Goal: Information Seeking & Learning: Learn about a topic

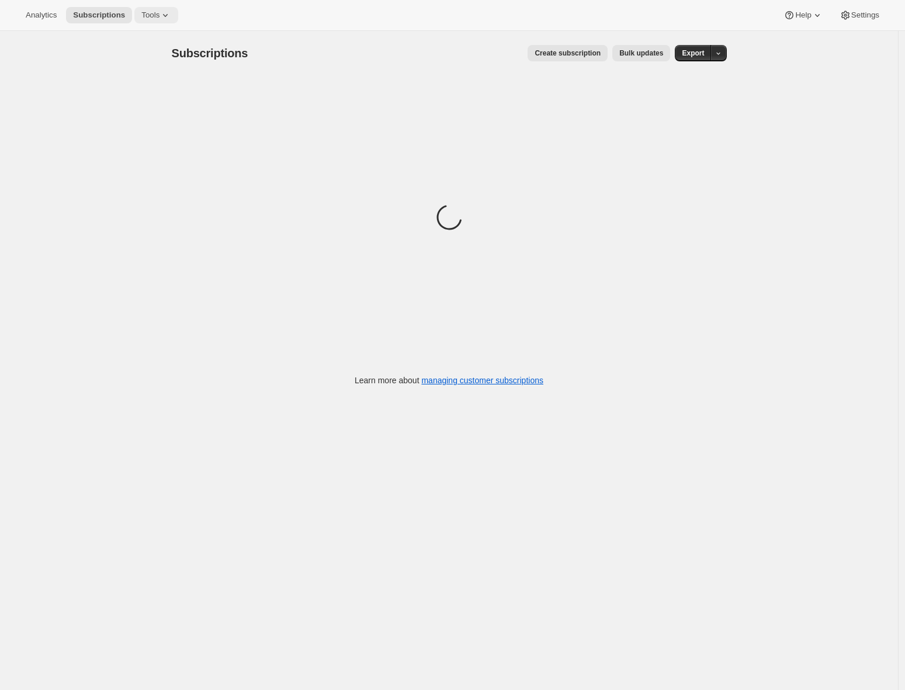
click at [166, 12] on icon at bounding box center [165, 15] width 12 height 12
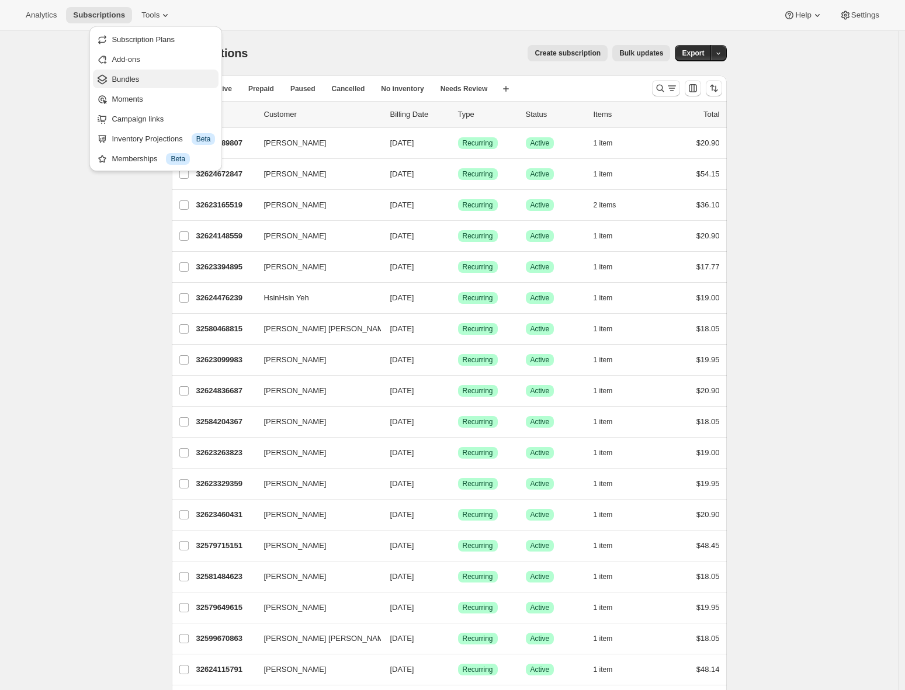
click at [146, 84] on span "Bundles" at bounding box center [163, 80] width 103 height 12
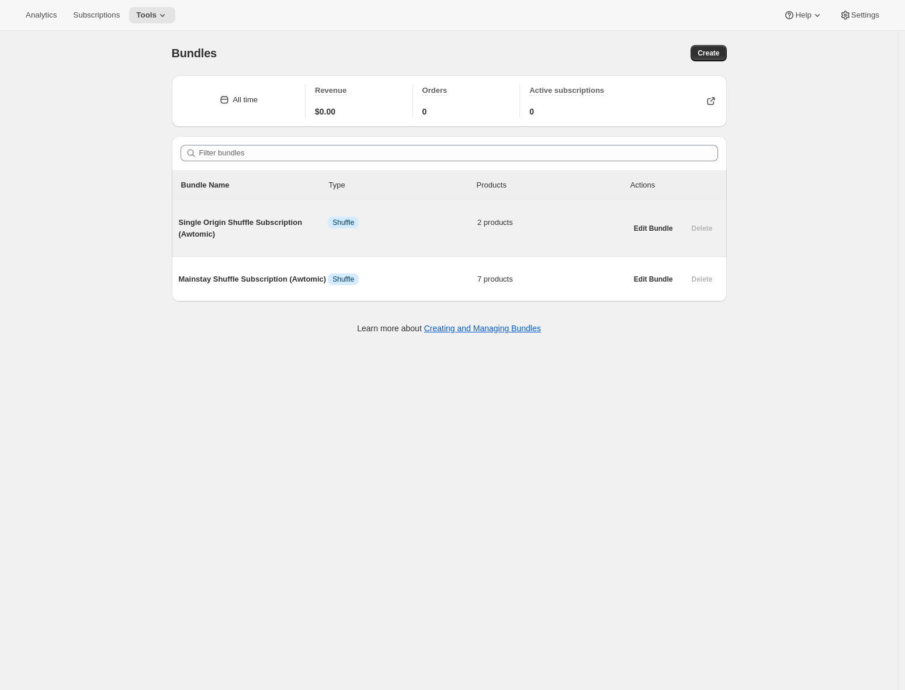
click at [294, 230] on span "Single Origin Shuffle Subscription (Awtomic)" at bounding box center [254, 228] width 150 height 23
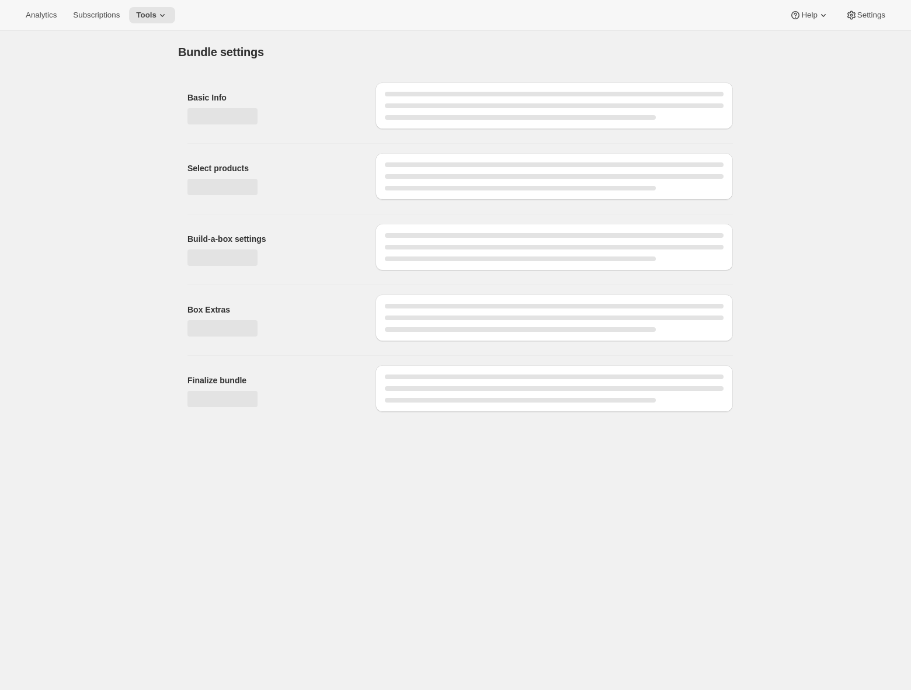
type input "Single Origin Shuffle Subscription (Awtomic)"
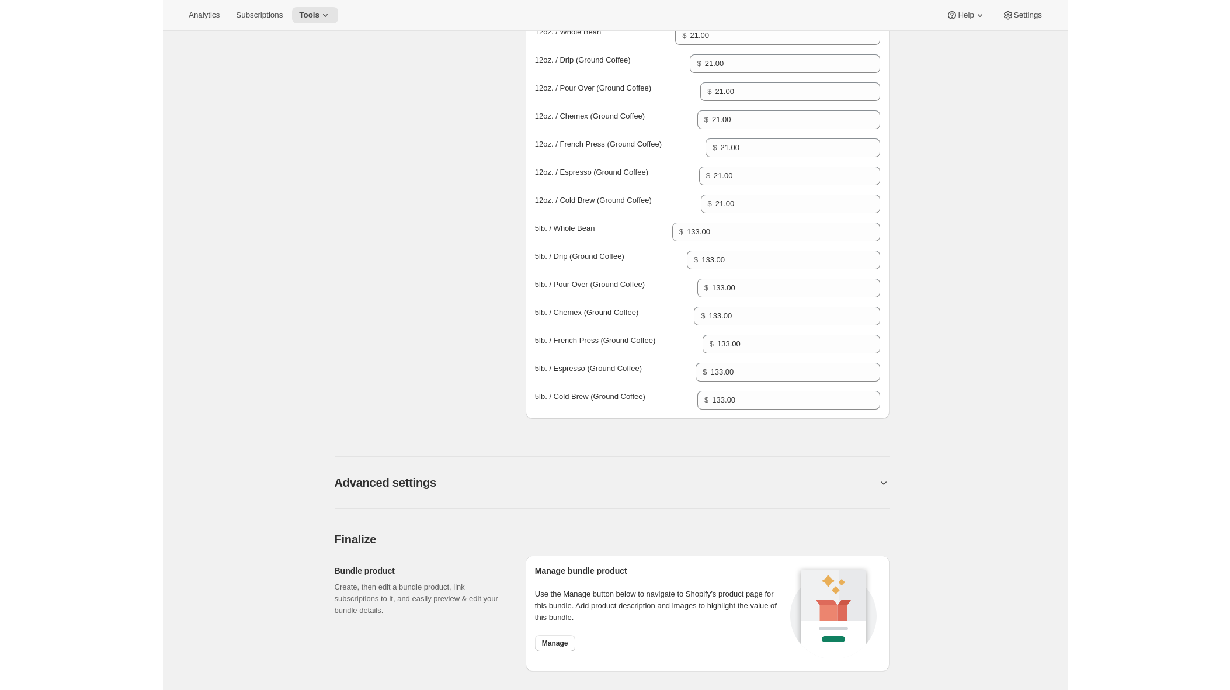
scroll to position [785, 0]
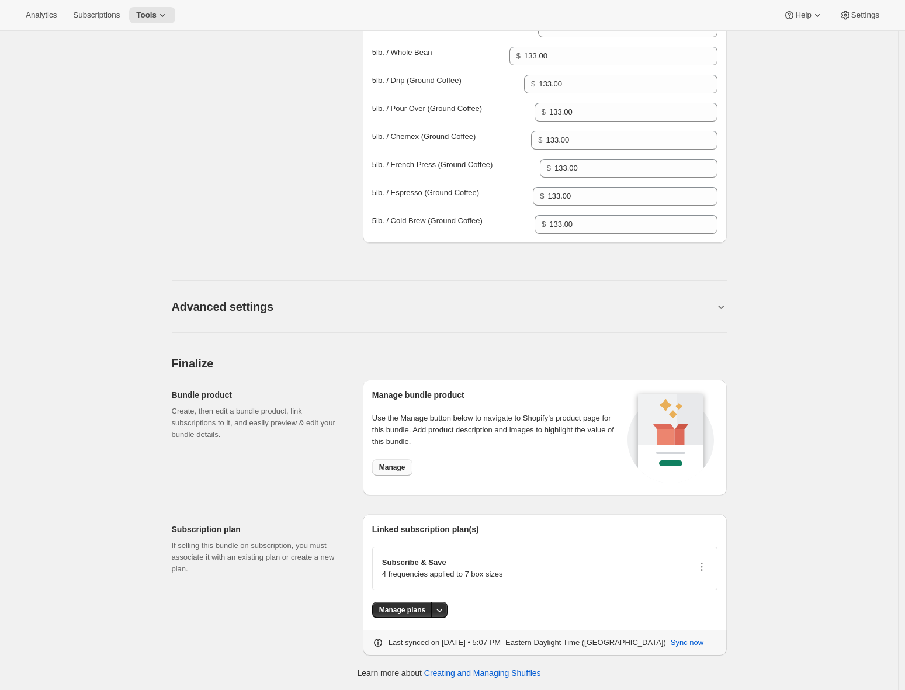
click at [402, 471] on span "Manage" at bounding box center [392, 467] width 26 height 9
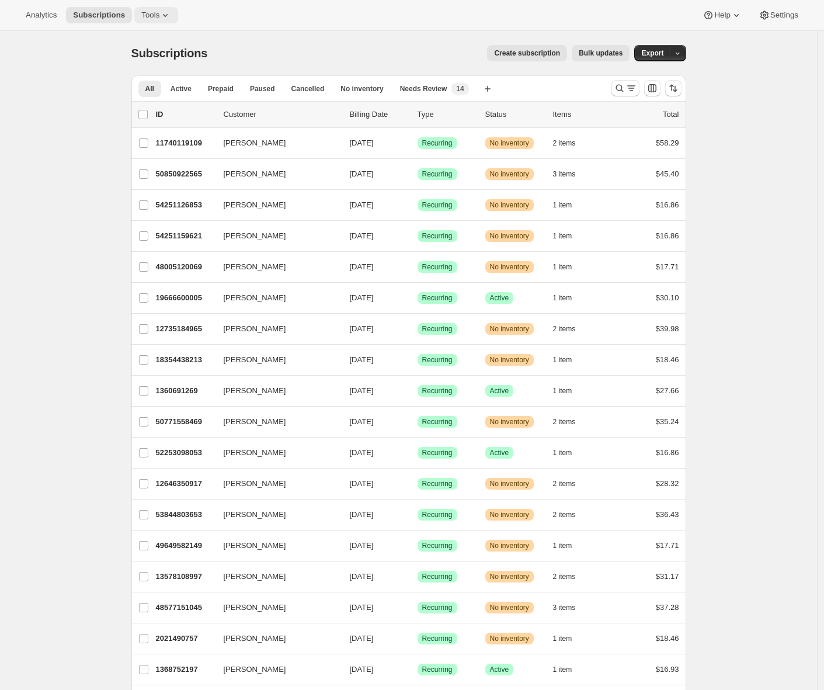
click at [165, 15] on icon at bounding box center [165, 15] width 12 height 12
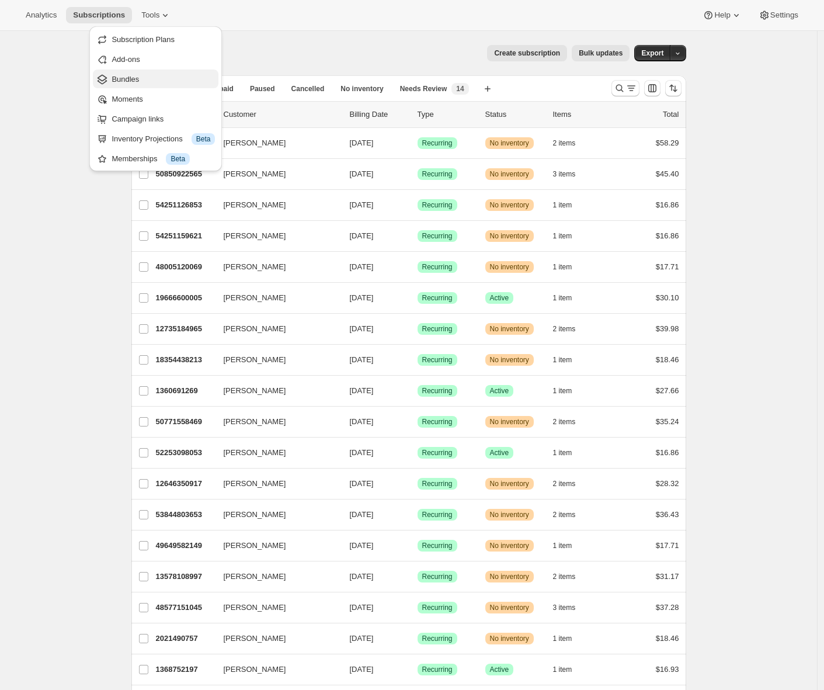
click at [150, 79] on span "Bundles" at bounding box center [163, 80] width 103 height 12
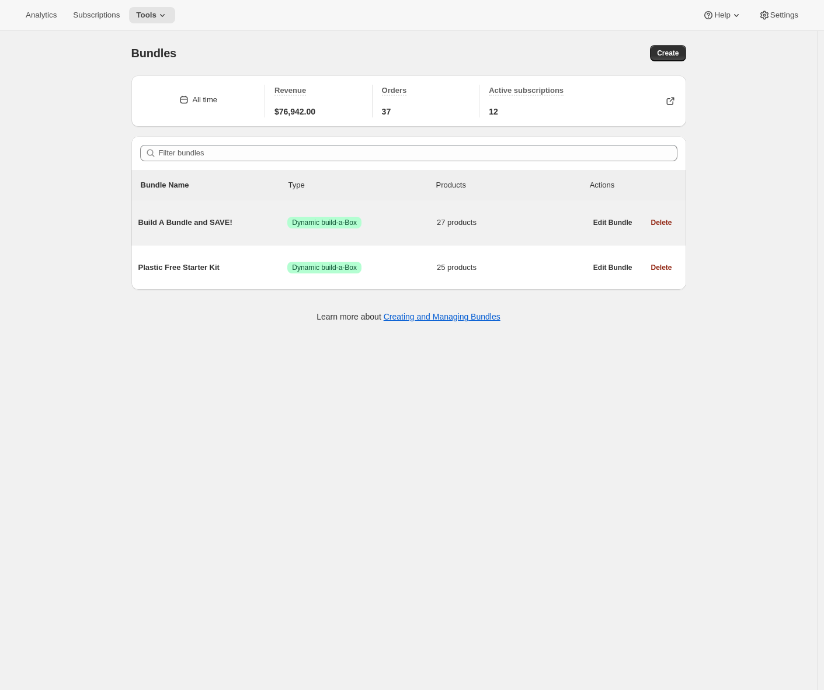
click at [210, 224] on span "Build A Bundle and SAVE!" at bounding box center [213, 223] width 150 height 12
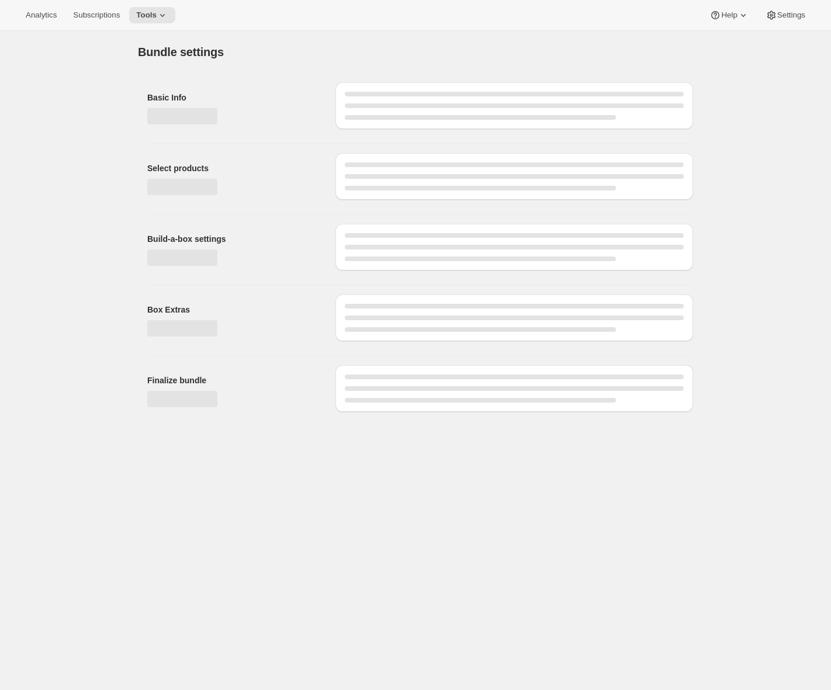
type input "Build A Bundle and SAVE!"
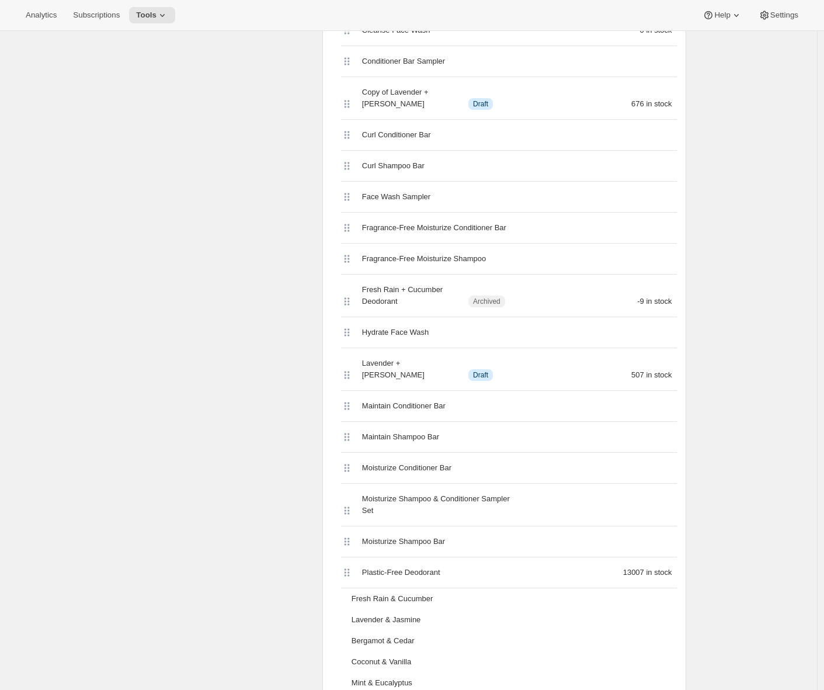
scroll to position [1, 0]
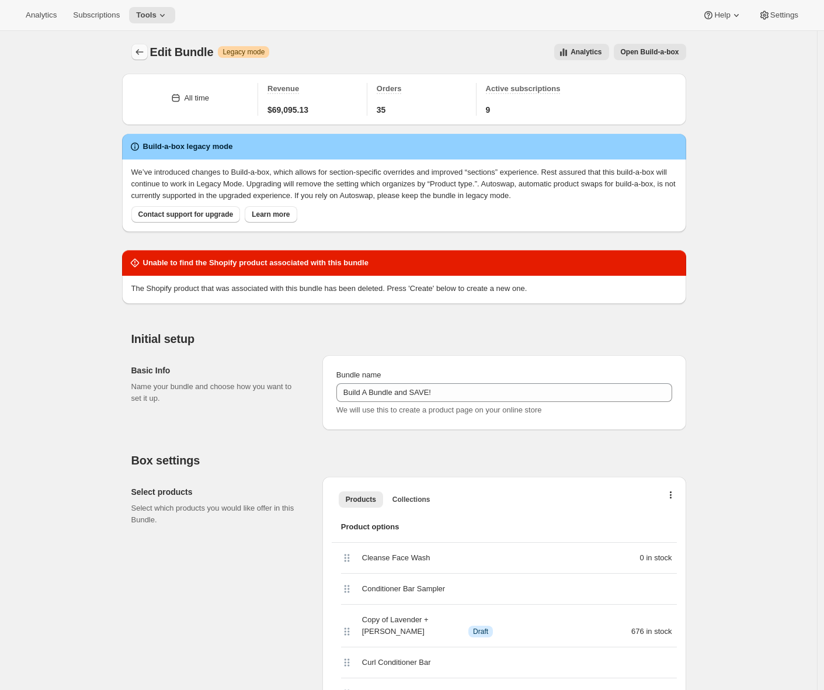
click at [143, 51] on icon "Bundles" at bounding box center [140, 52] width 12 height 12
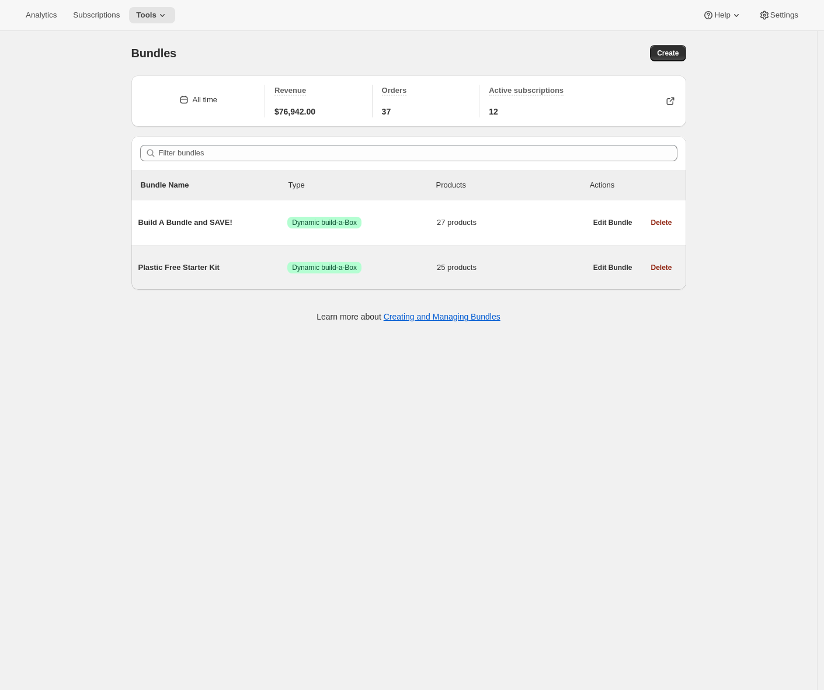
click at [182, 269] on span "Plastic Free Starter Kit" at bounding box center [213, 268] width 150 height 12
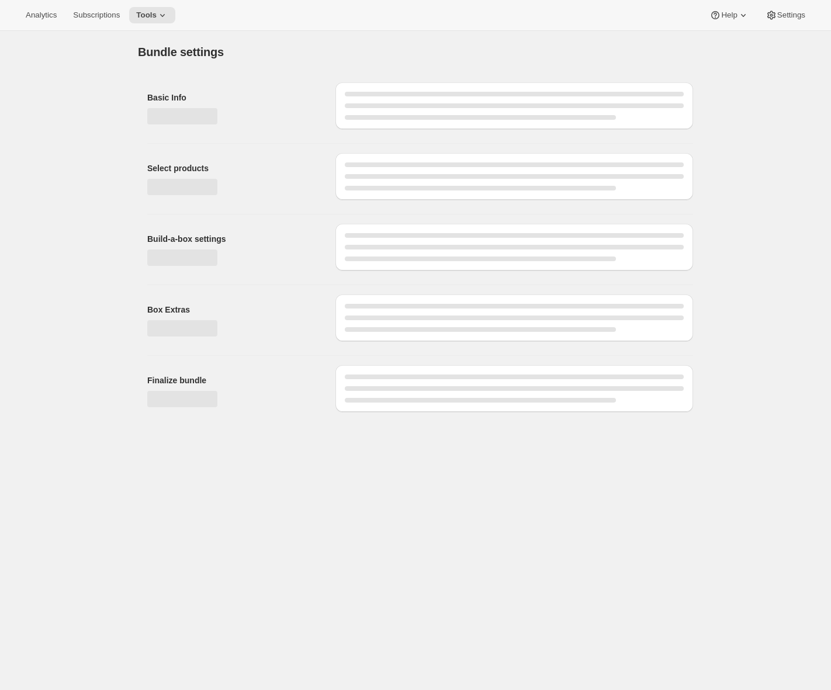
type input "Plastic Free Starter Kit"
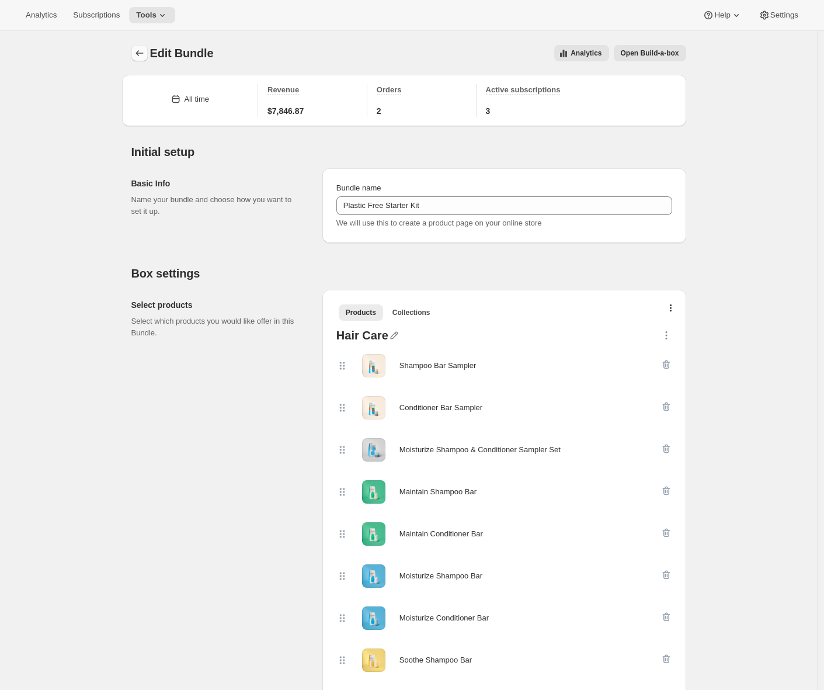
click at [142, 49] on icon "Bundles" at bounding box center [140, 53] width 12 height 12
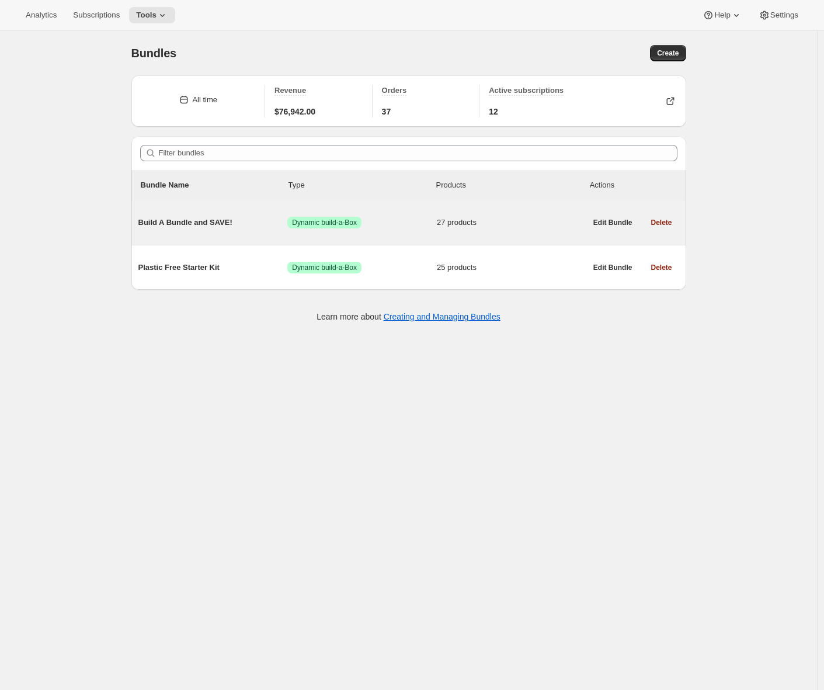
click at [171, 221] on span "Build A Bundle and SAVE!" at bounding box center [213, 223] width 150 height 12
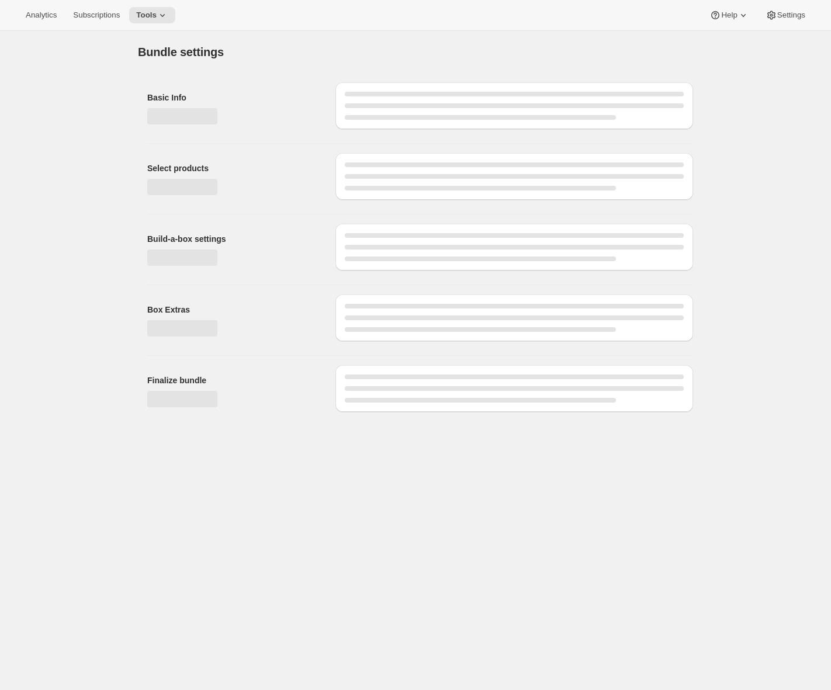
type input "Build A Bundle and SAVE!"
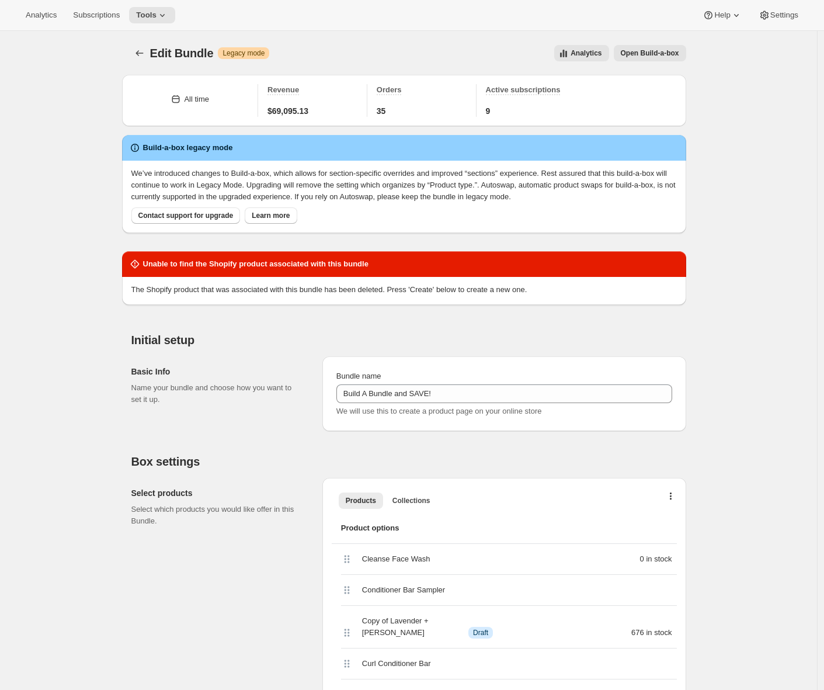
click at [659, 50] on span "Open Build-a-box" at bounding box center [650, 52] width 58 height 9
click at [656, 58] on button "Open Build-a-box" at bounding box center [650, 53] width 72 height 16
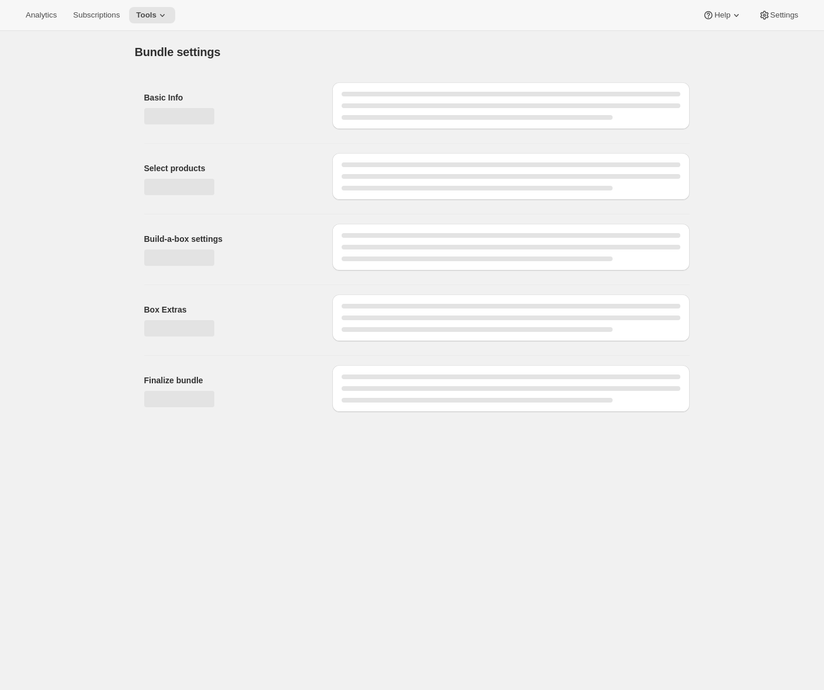
type input "Build A Bundle and SAVE!"
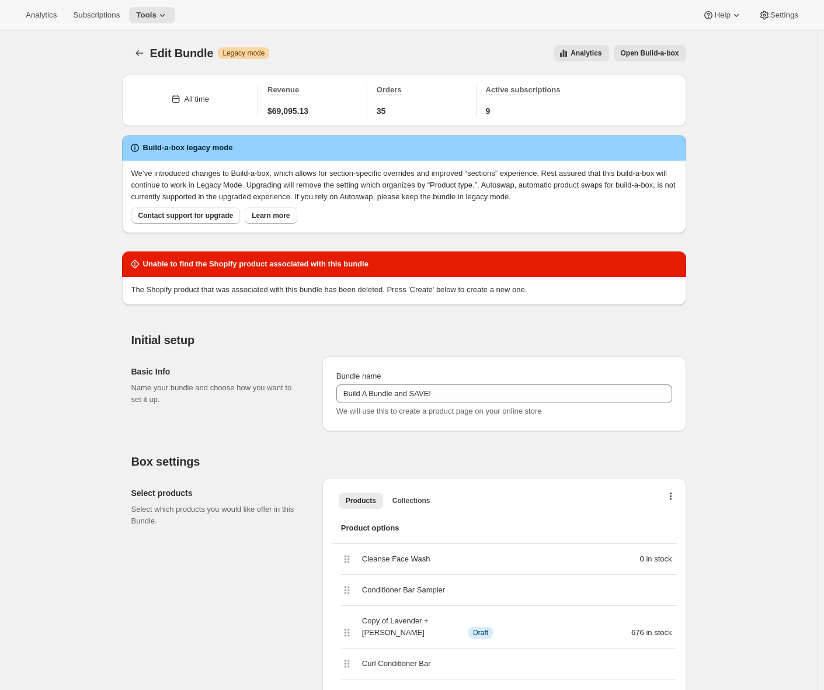
click at [658, 55] on span "Open Build-a-box" at bounding box center [650, 52] width 58 height 9
click at [140, 53] on icon "Bundles" at bounding box center [140, 53] width 8 height 6
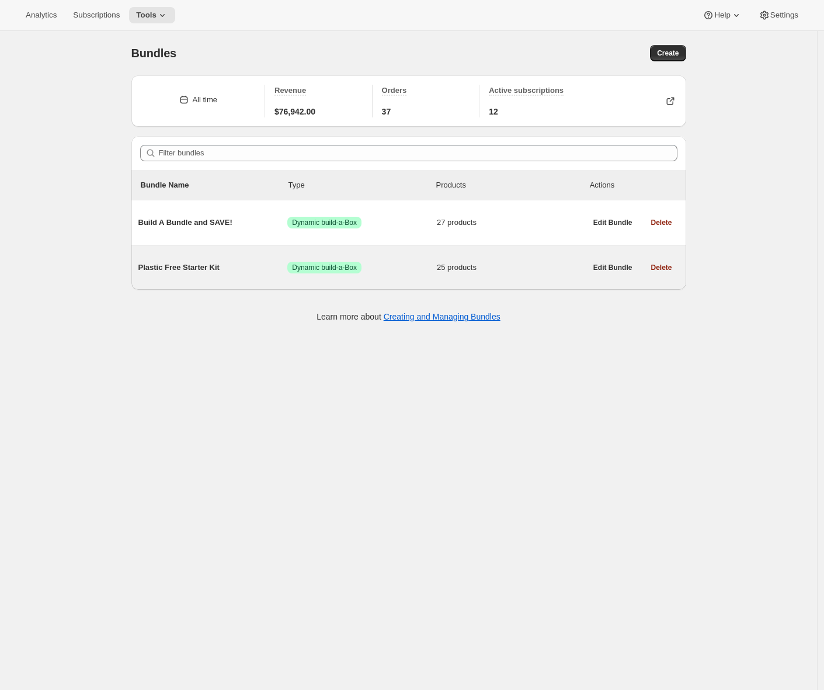
click at [186, 271] on span "Plastic Free Starter Kit" at bounding box center [213, 268] width 150 height 12
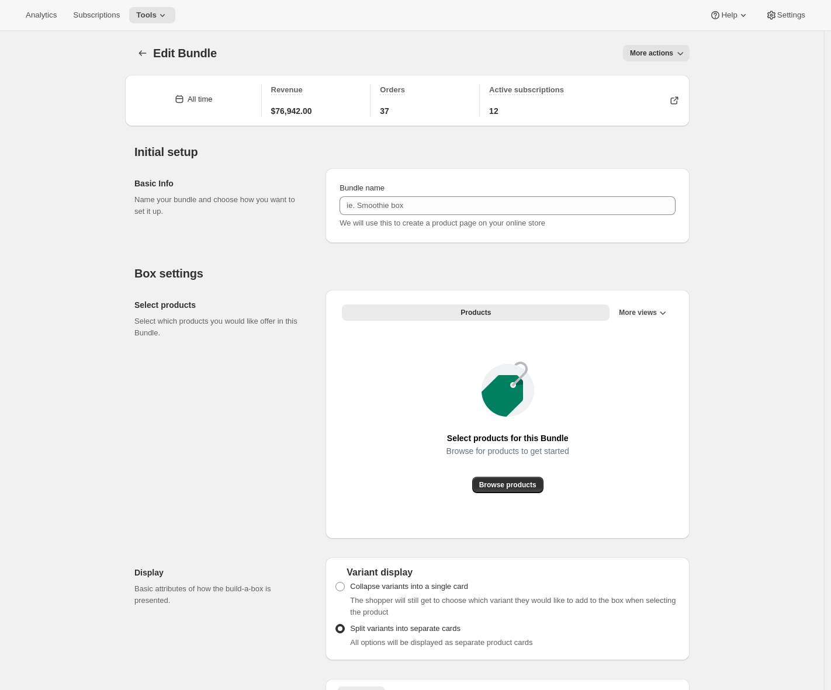
type input "Plastic Free Starter Kit"
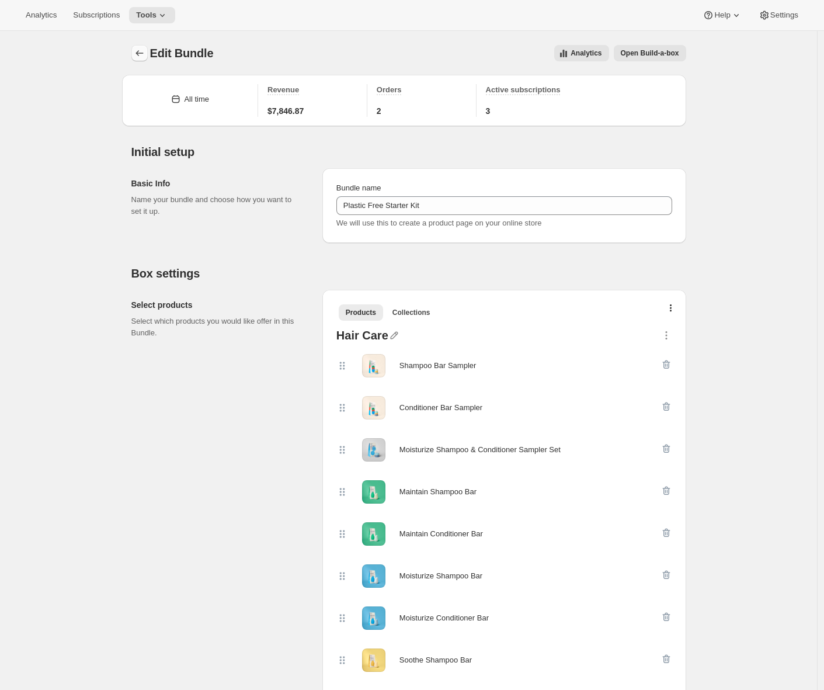
click at [145, 56] on icon "Bundles" at bounding box center [140, 53] width 12 height 12
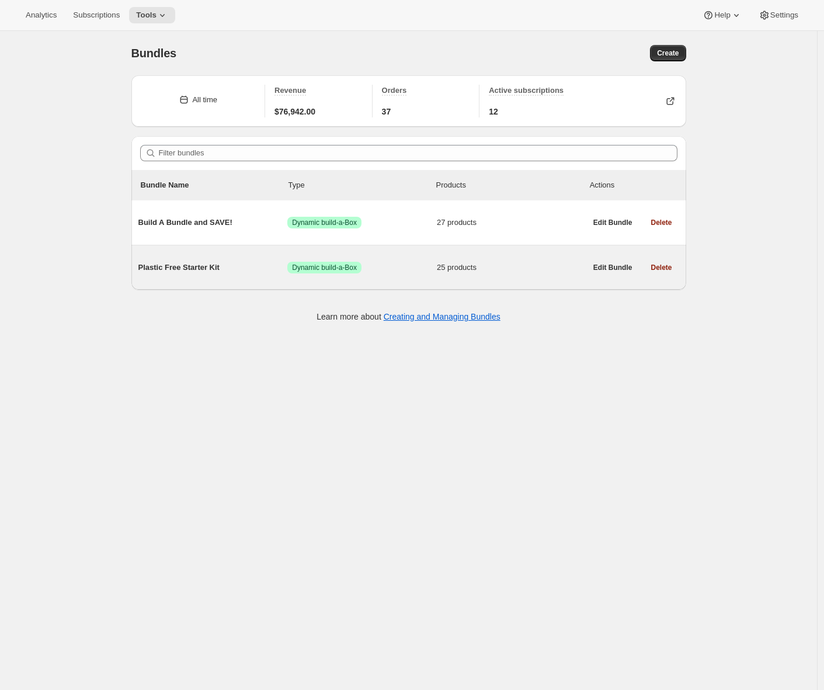
click at [200, 267] on span "Plastic Free Starter Kit" at bounding box center [213, 268] width 150 height 12
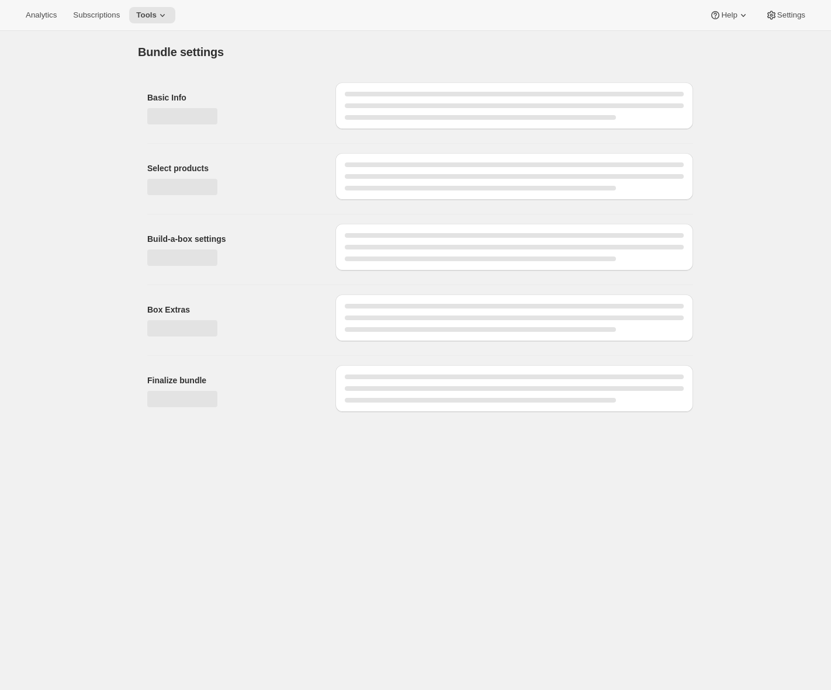
type input "Plastic Free Starter Kit"
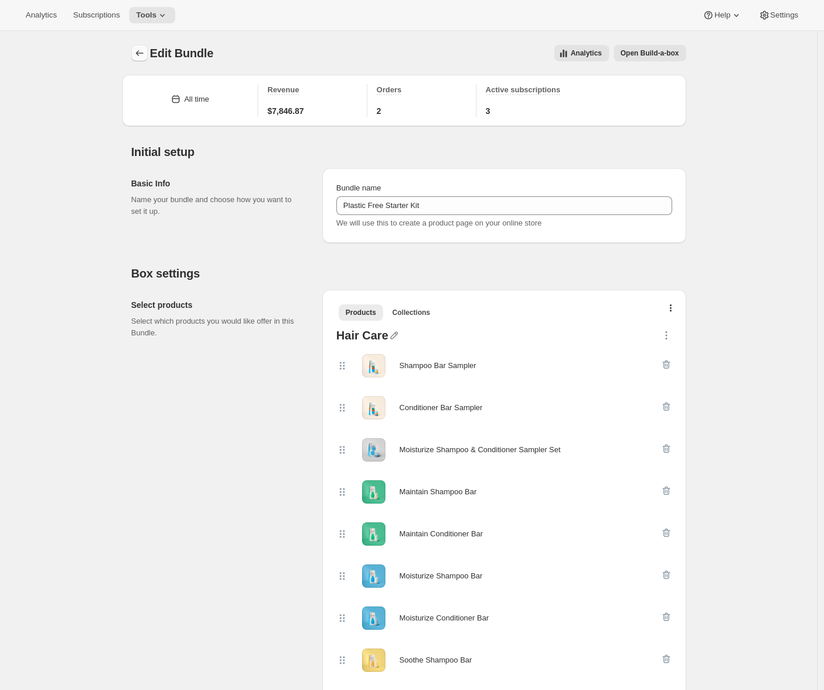
click at [145, 52] on icon "Bundles" at bounding box center [140, 53] width 12 height 12
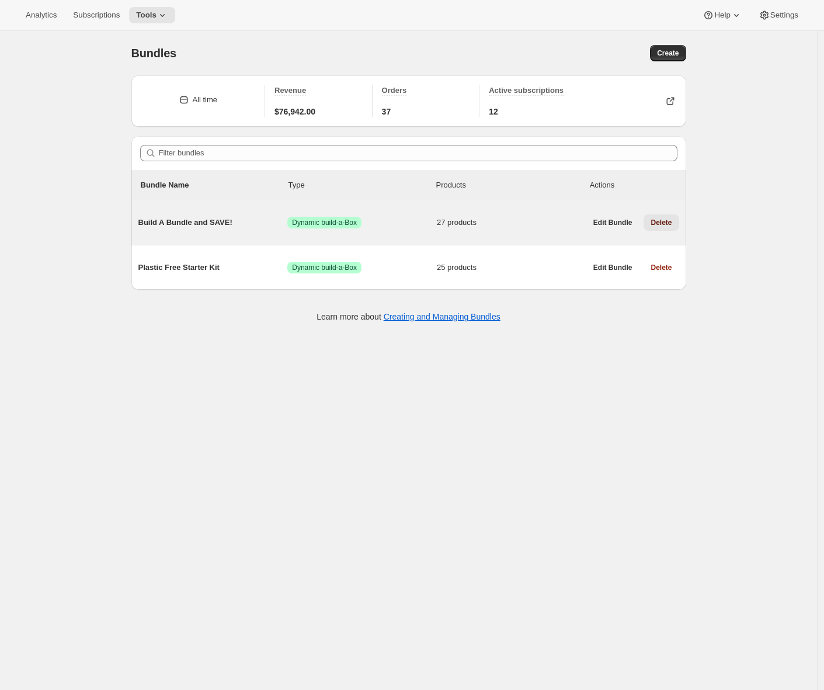
click at [669, 224] on span "Delete" at bounding box center [661, 222] width 21 height 9
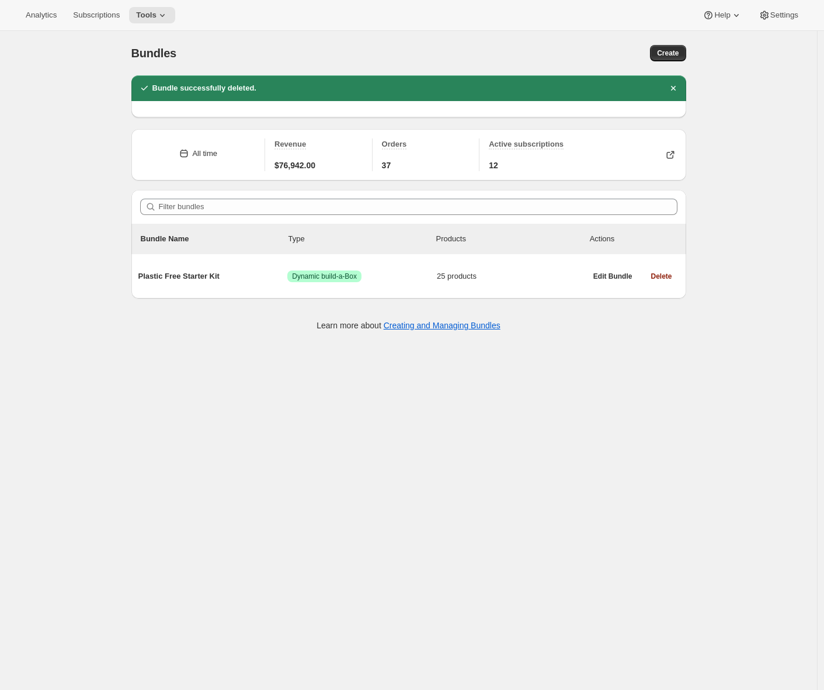
click at [750, 230] on div "Bundles. This page is ready Bundles Create Bundle successfully deleted. All tim…" at bounding box center [408, 376] width 817 height 690
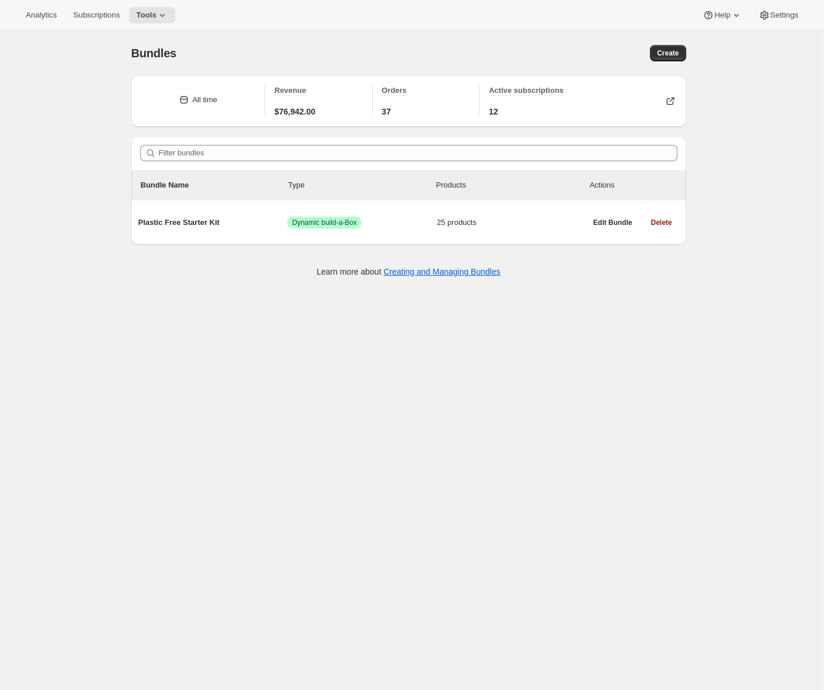
scroll to position [31, 0]
click at [38, 11] on span "Analytics" at bounding box center [41, 15] width 31 height 9
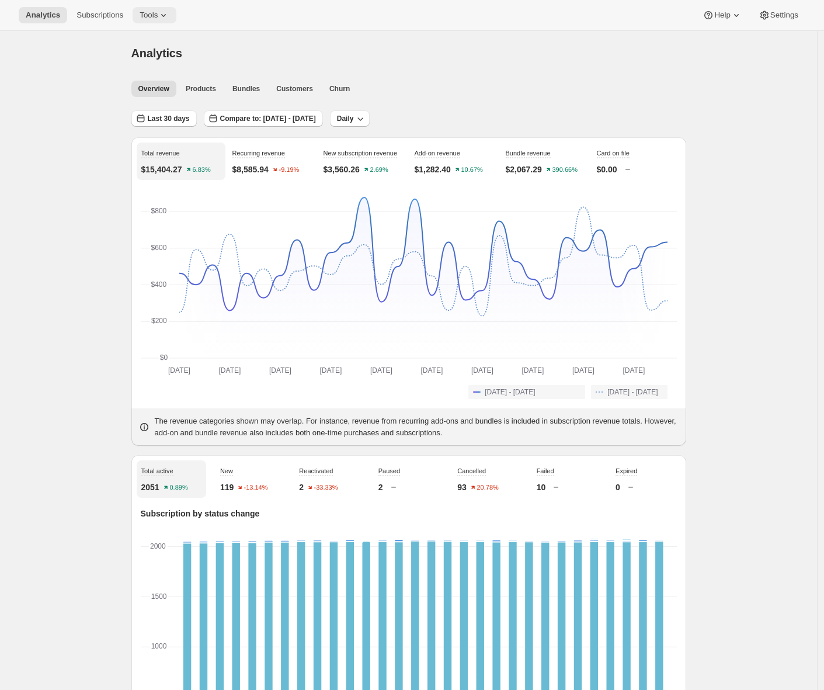
click at [174, 16] on button "Tools" at bounding box center [155, 15] width 44 height 16
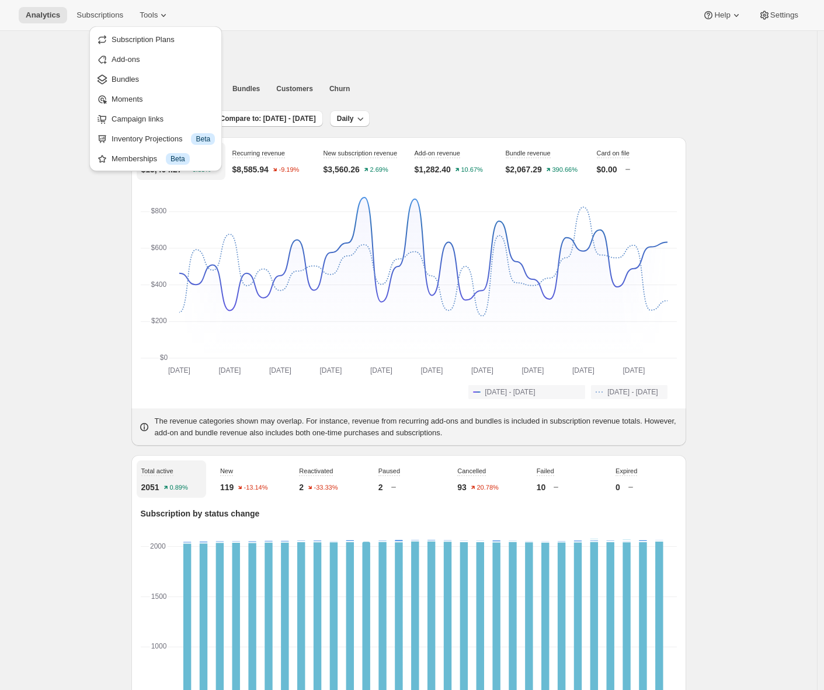
click at [156, 40] on span "Subscription Plans" at bounding box center [143, 39] width 63 height 9
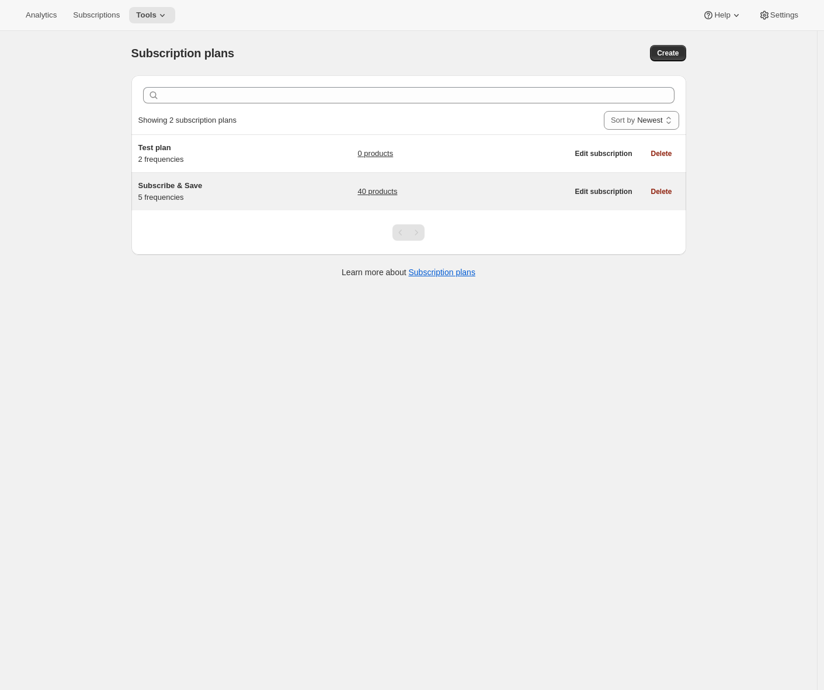
click at [207, 181] on h5 "Subscribe & Save" at bounding box center [211, 186] width 146 height 12
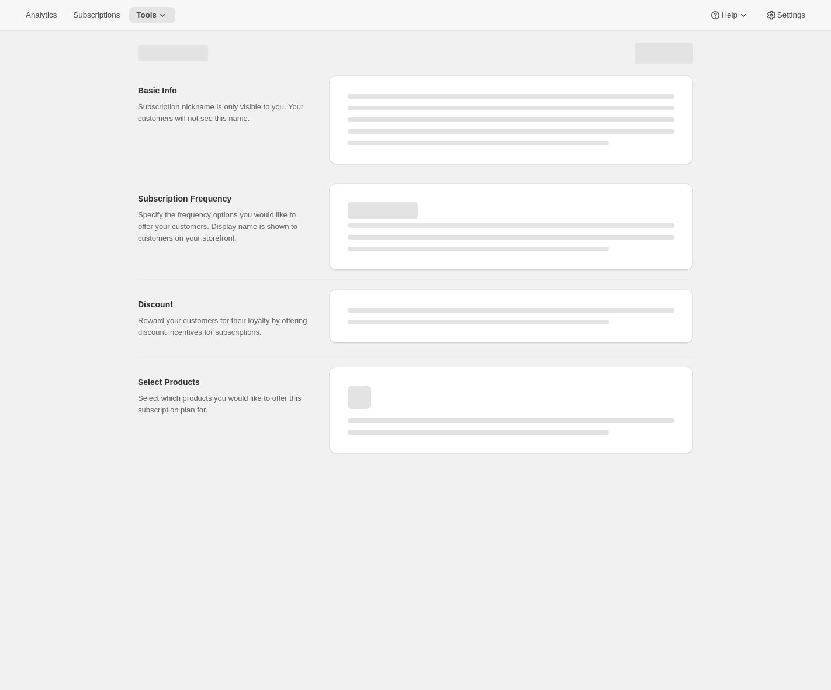
select select "WEEK"
select select "MONTH"
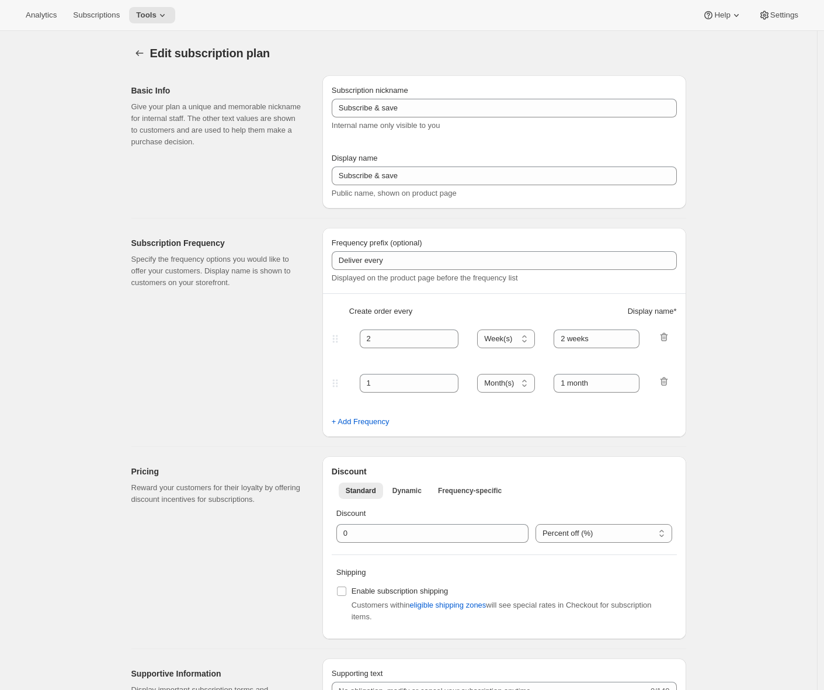
type input "Subscribe & Save"
type input "Subscribe & Save 15%"
type input "45"
select select "DAY"
type input "45 Days"
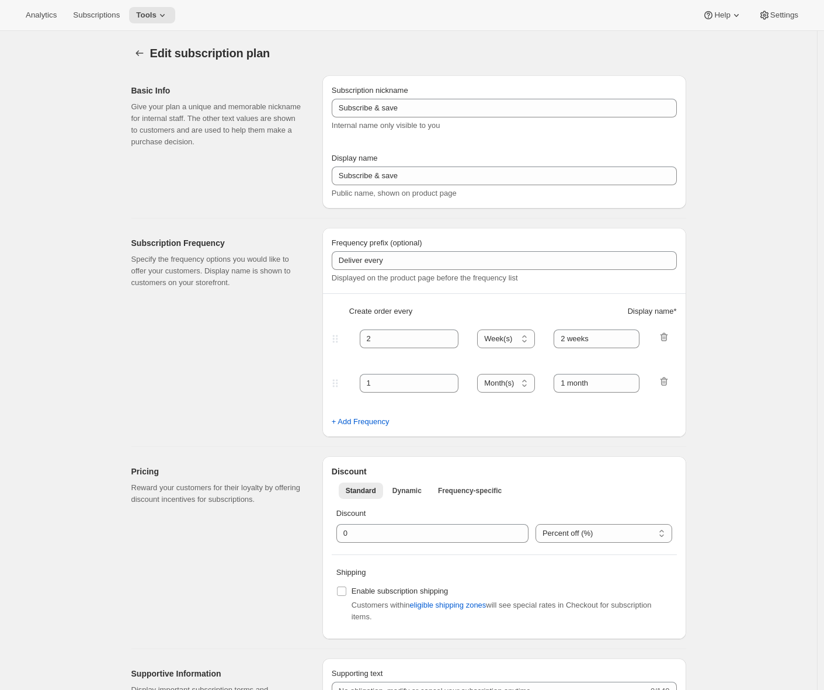
type input "60"
select select "DAY"
type input "60 Days"
type input "15"
type input "No obligation, modify or cancel anytime!"
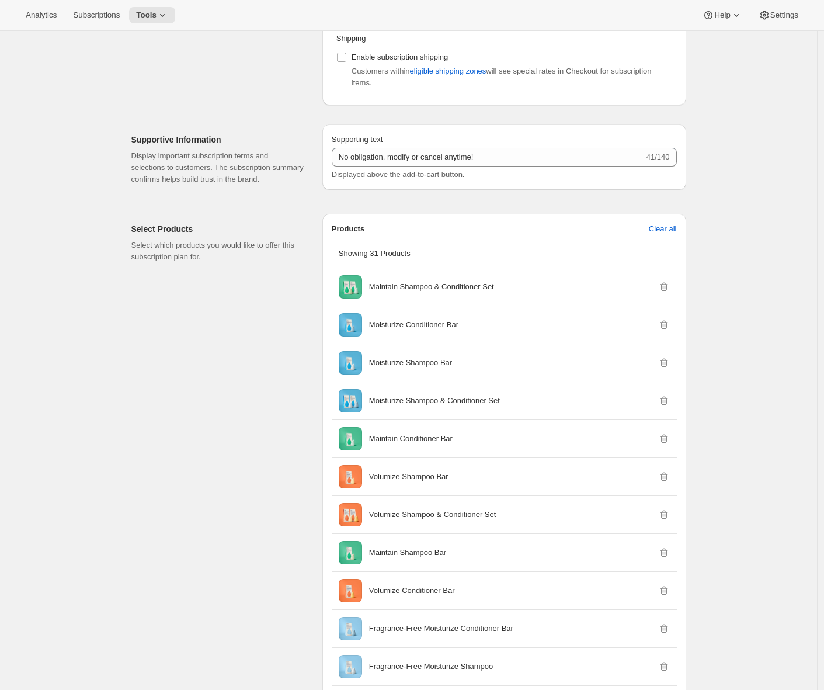
scroll to position [1011, 0]
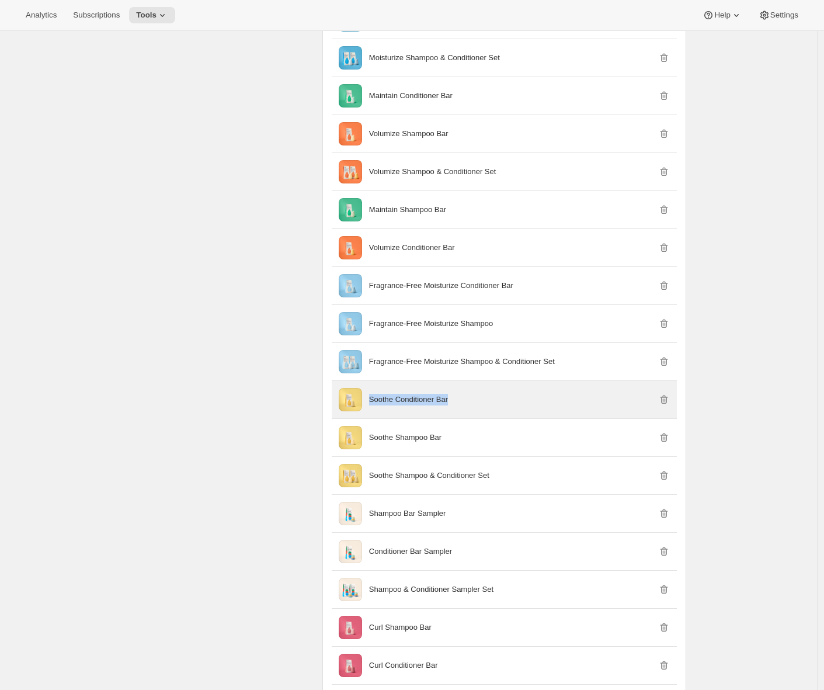
drag, startPoint x: 464, startPoint y: 413, endPoint x: 373, endPoint y: 412, distance: 91.1
click at [373, 405] on div "Soothe Conditioner Bar" at bounding box center [519, 400] width 301 height 12
copy p "Soothe Conditioner Bar"
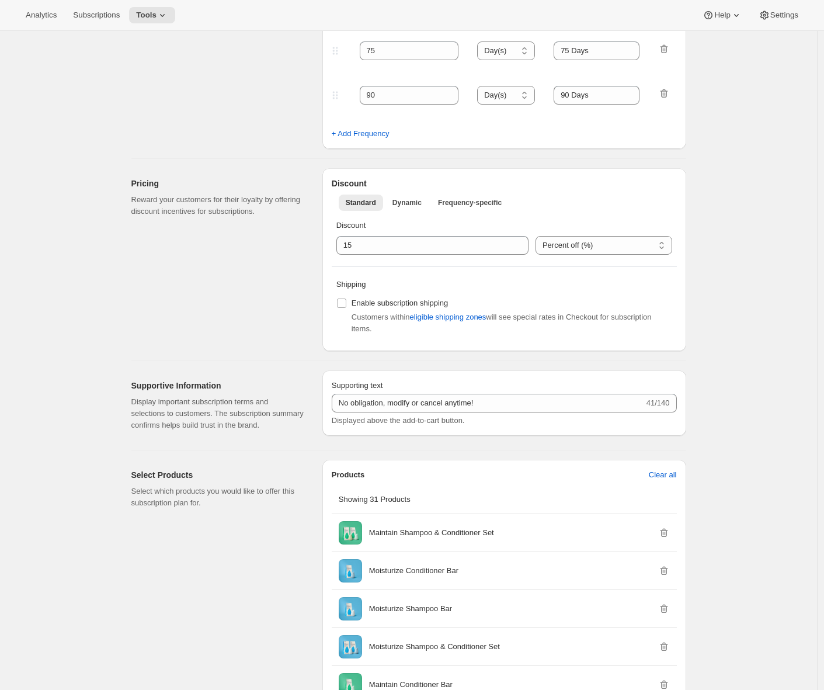
scroll to position [0, 0]
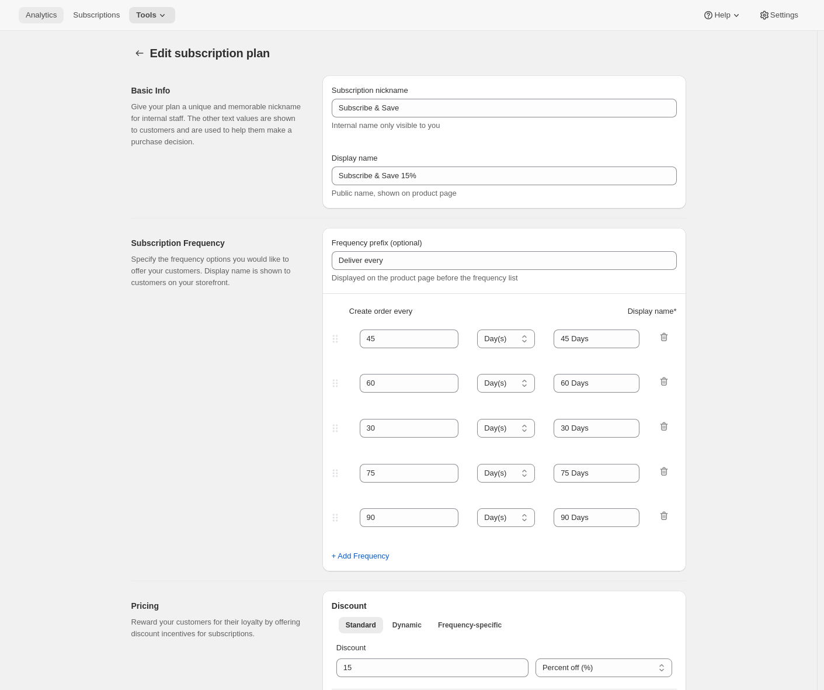
click at [44, 20] on button "Analytics" at bounding box center [41, 15] width 45 height 16
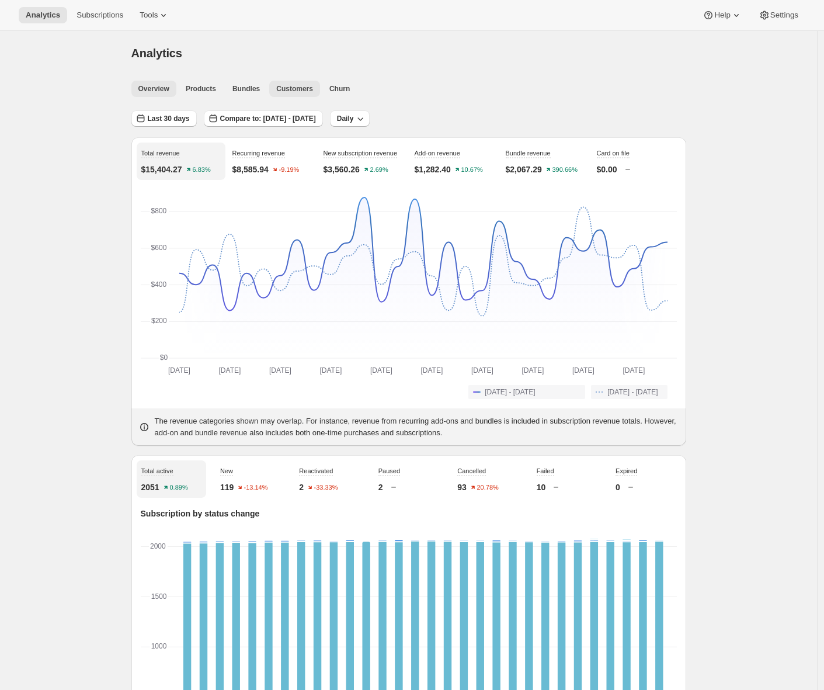
click at [284, 95] on button "Customers" at bounding box center [294, 89] width 51 height 16
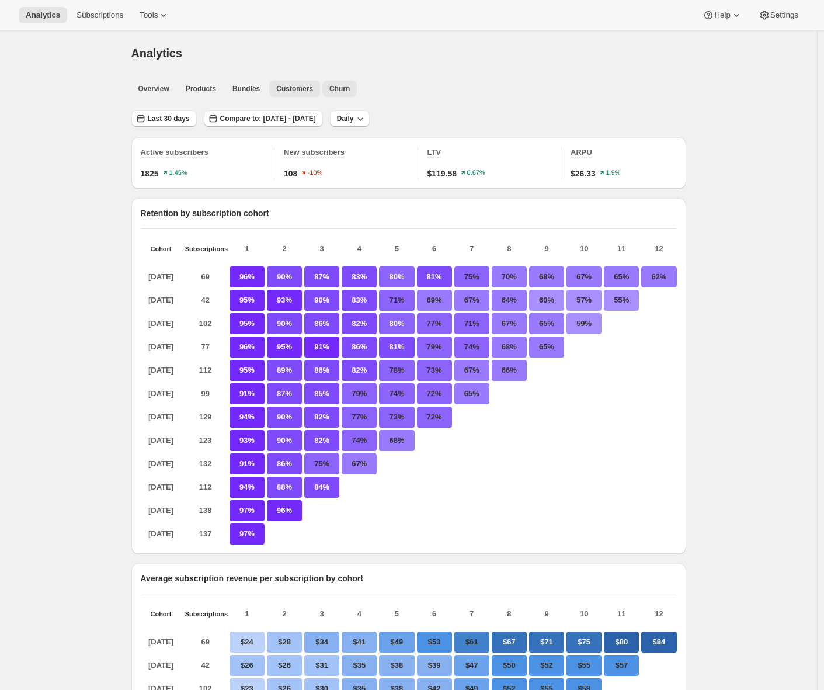
click at [347, 88] on span "Churn" at bounding box center [339, 88] width 20 height 9
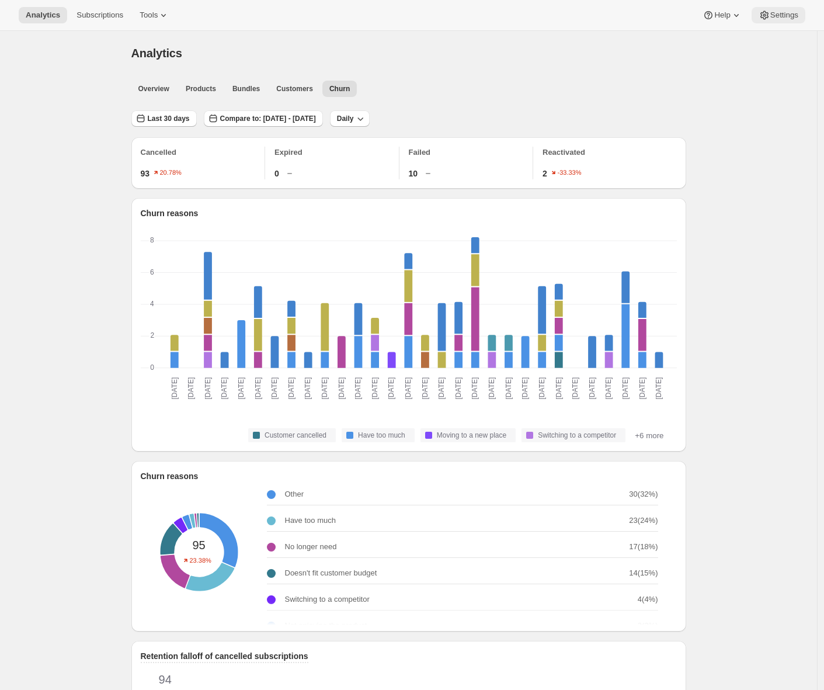
click at [795, 14] on span "Settings" at bounding box center [784, 15] width 28 height 9
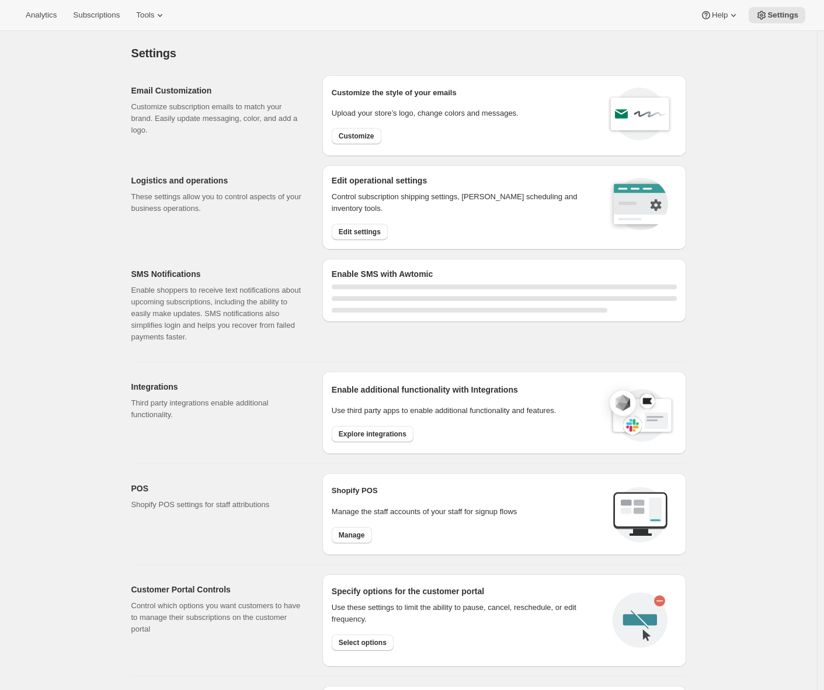
select select "22:00"
select select "09:00"
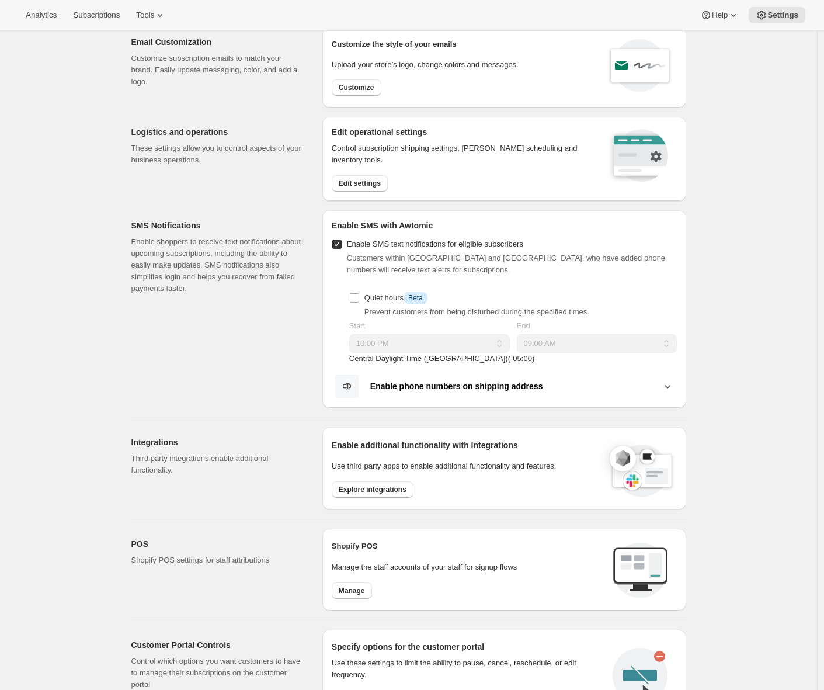
scroll to position [314, 0]
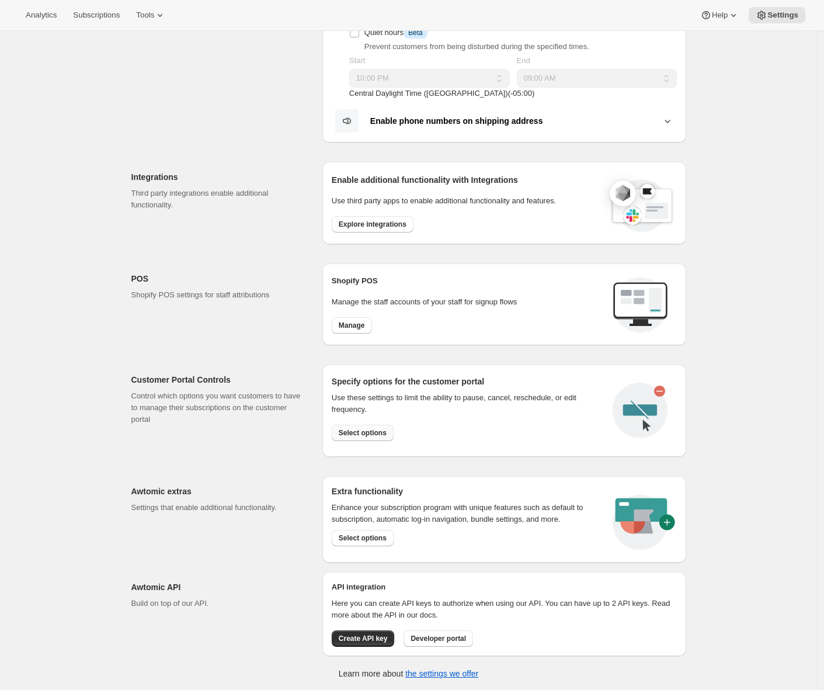
click at [360, 430] on span "Select options" at bounding box center [363, 432] width 48 height 9
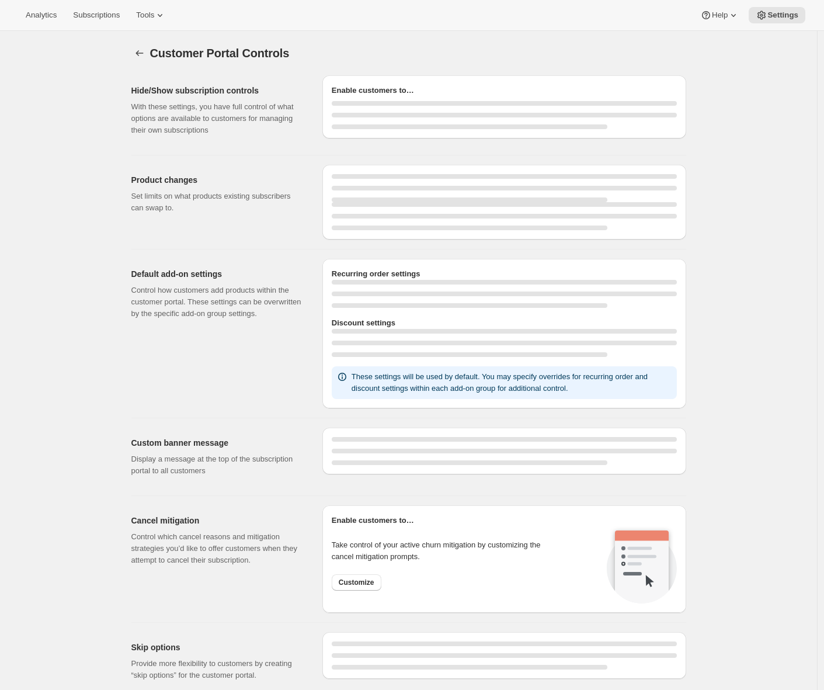
select select "INTERVAL"
select select "MONTH"
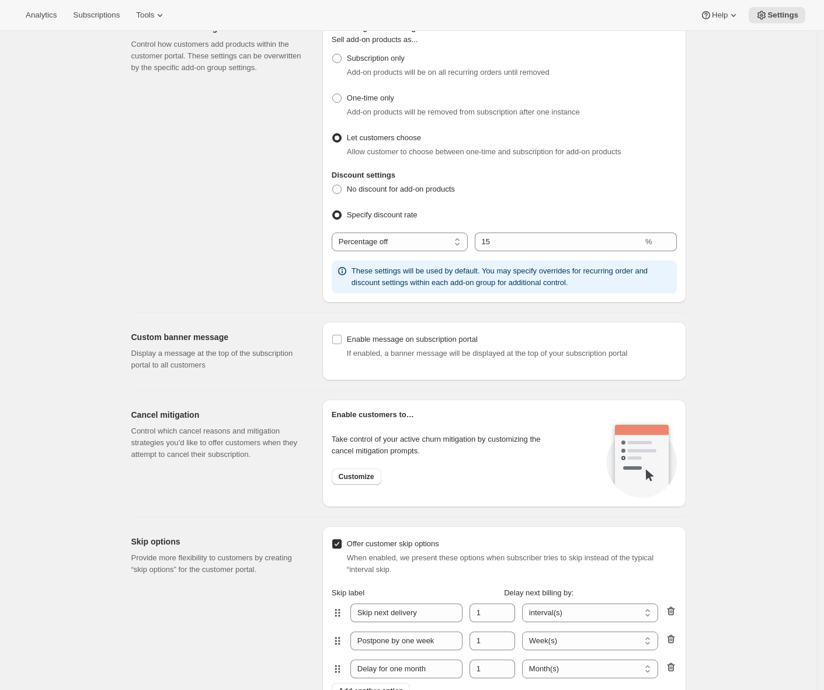
scroll to position [666, 0]
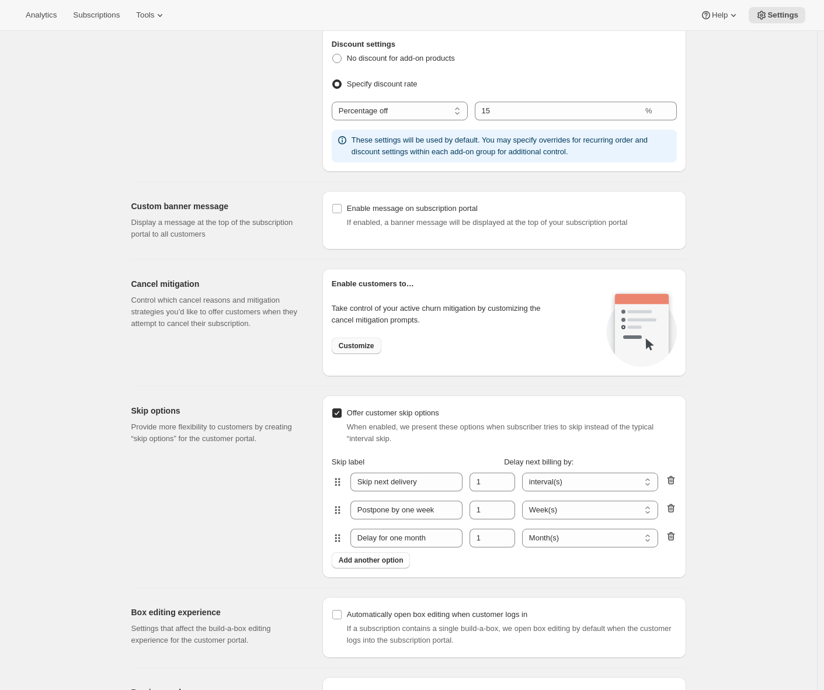
click at [352, 346] on span "Customize" at bounding box center [357, 345] width 36 height 9
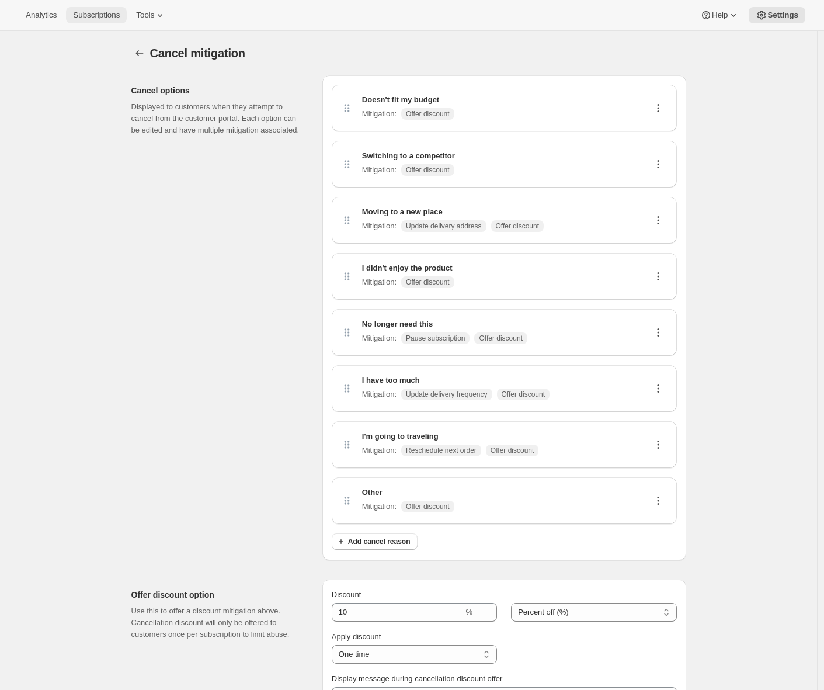
click at [113, 19] on span "Subscriptions" at bounding box center [96, 15] width 47 height 9
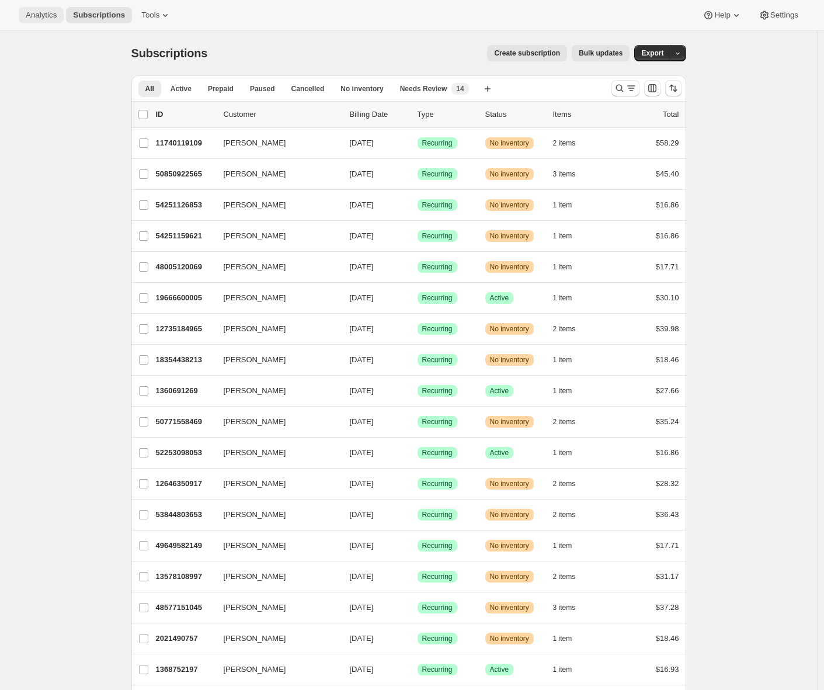
click at [27, 12] on span "Analytics" at bounding box center [41, 15] width 31 height 9
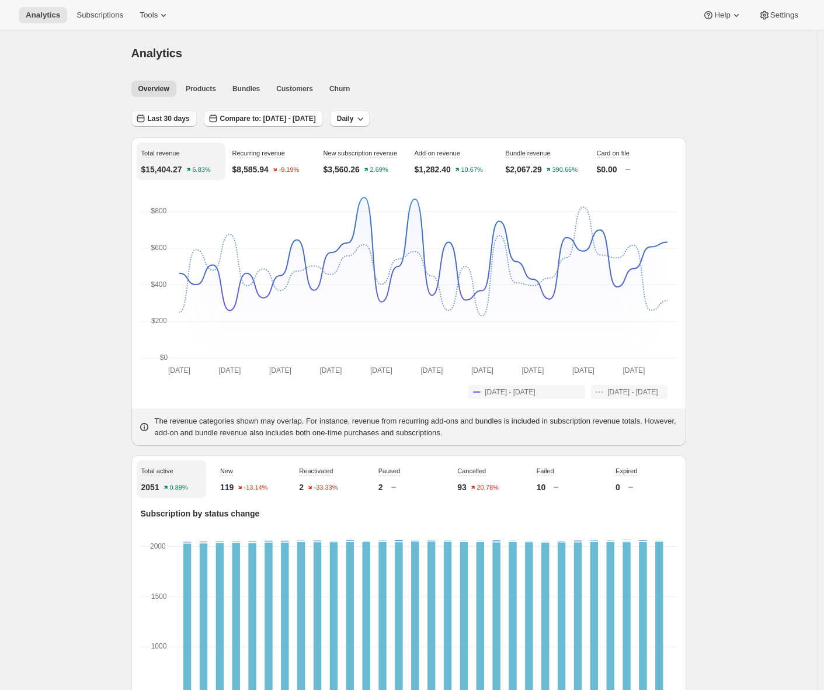
click at [187, 121] on span "Last 30 days" at bounding box center [169, 118] width 42 height 9
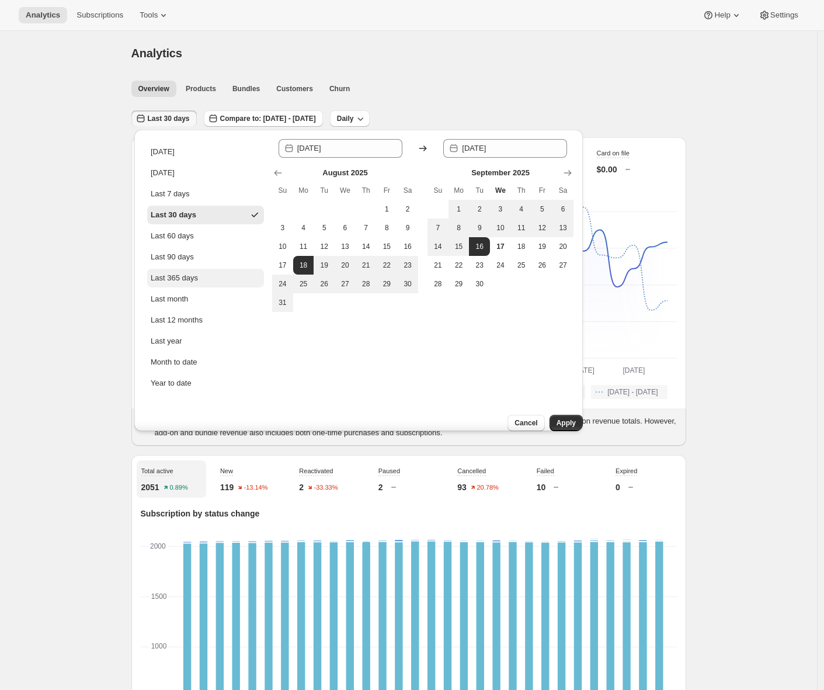
click at [180, 275] on div "Last 365 days" at bounding box center [174, 278] width 47 height 12
type input "[DATE]"
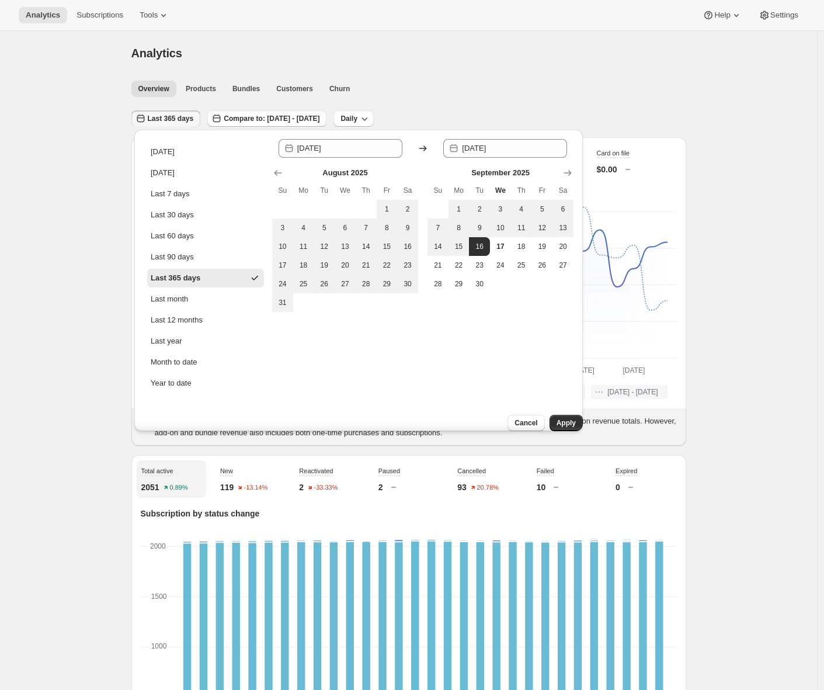
click at [559, 422] on div "Cancel Apply" at bounding box center [516, 423] width 134 height 16
click at [557, 418] on span "Apply" at bounding box center [566, 422] width 19 height 9
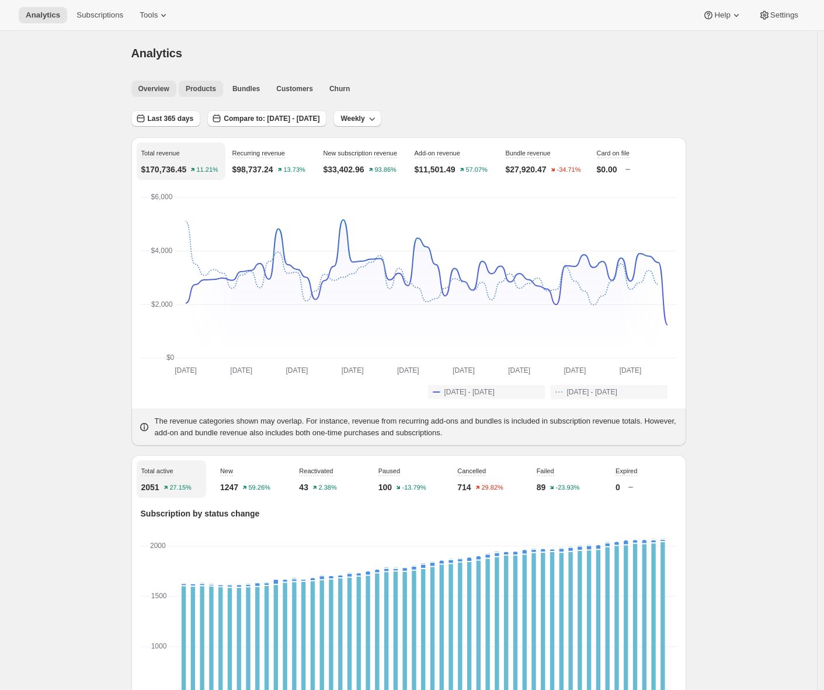
click at [199, 89] on span "Products" at bounding box center [201, 88] width 30 height 9
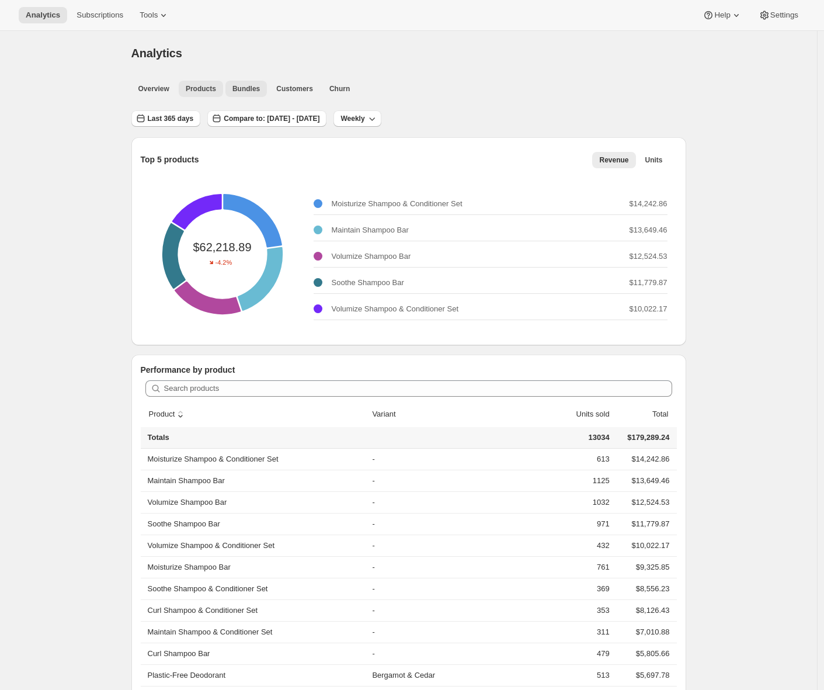
click at [234, 89] on button "Bundles" at bounding box center [245, 89] width 41 height 16
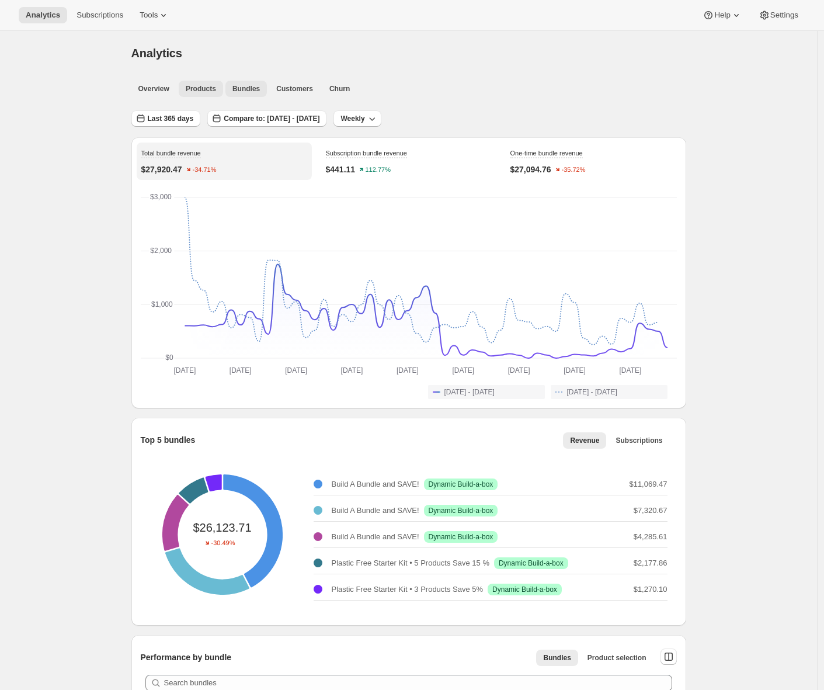
click at [200, 92] on span "Products" at bounding box center [201, 88] width 30 height 9
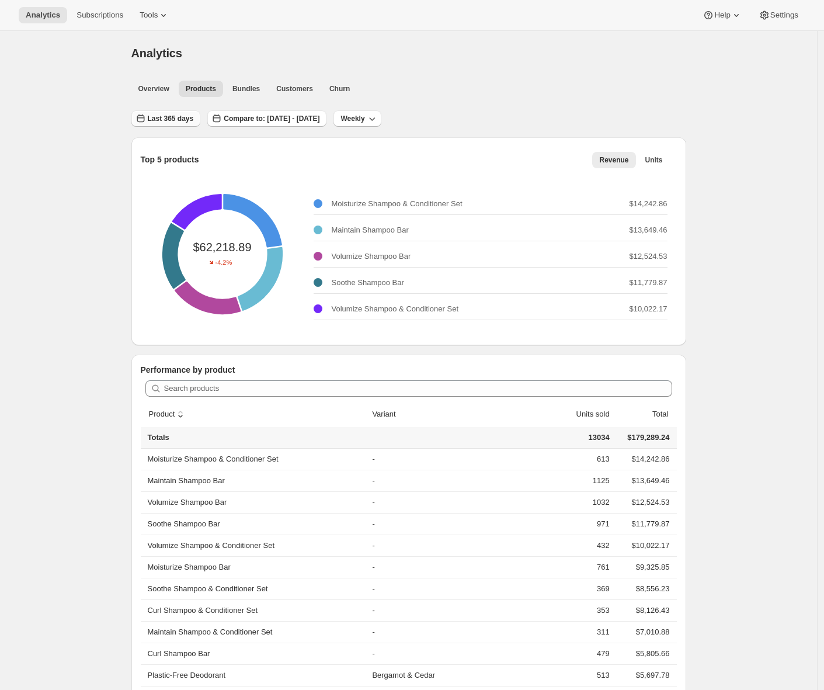
scroll to position [7, 0]
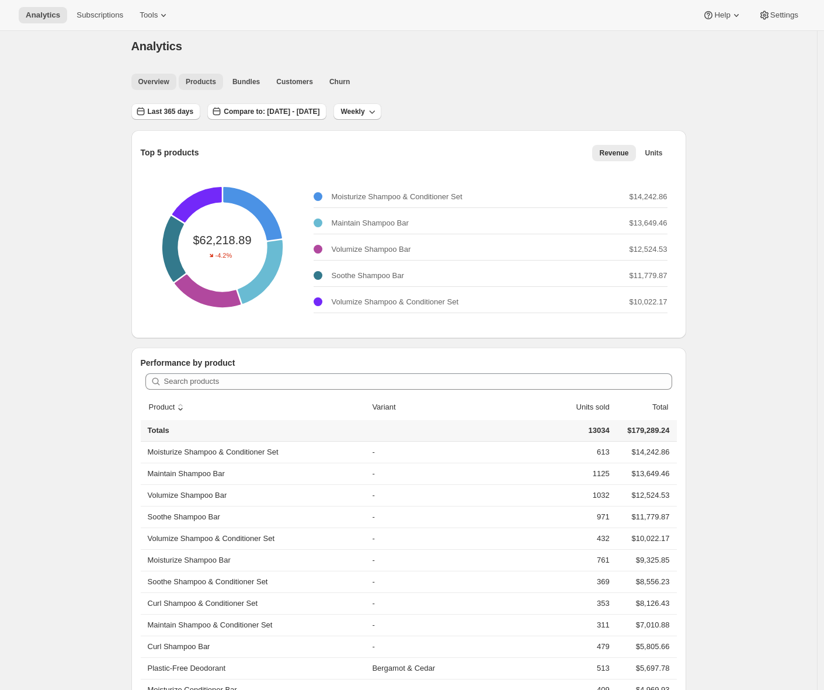
click at [158, 88] on button "Overview" at bounding box center [153, 82] width 45 height 16
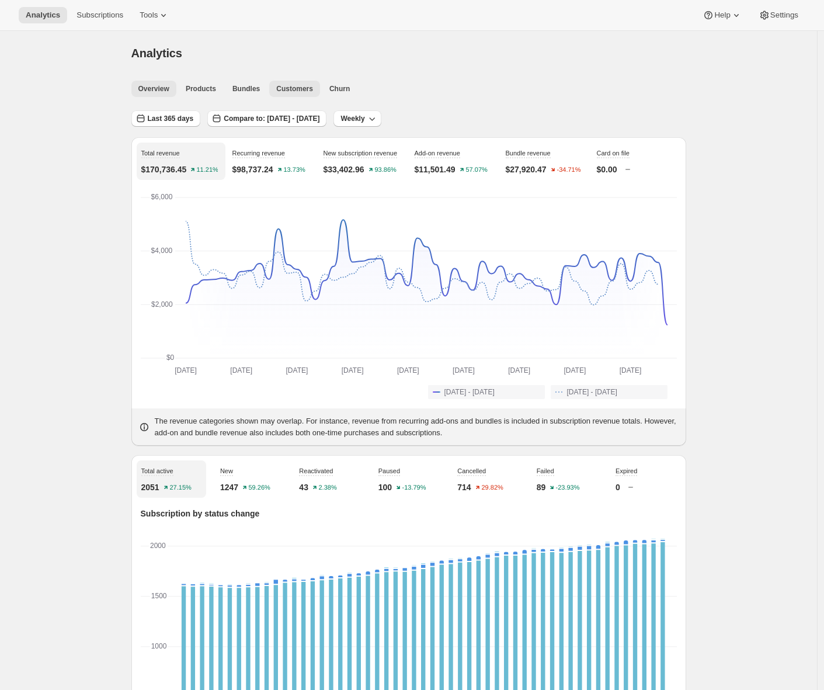
click at [297, 84] on span "Customers" at bounding box center [294, 88] width 37 height 9
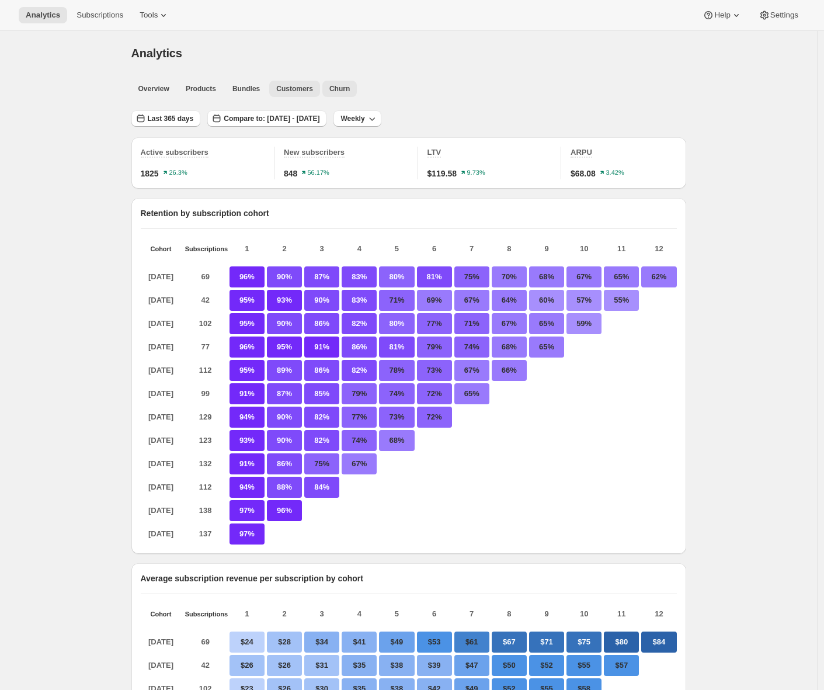
click at [349, 88] on span "Churn" at bounding box center [339, 88] width 20 height 9
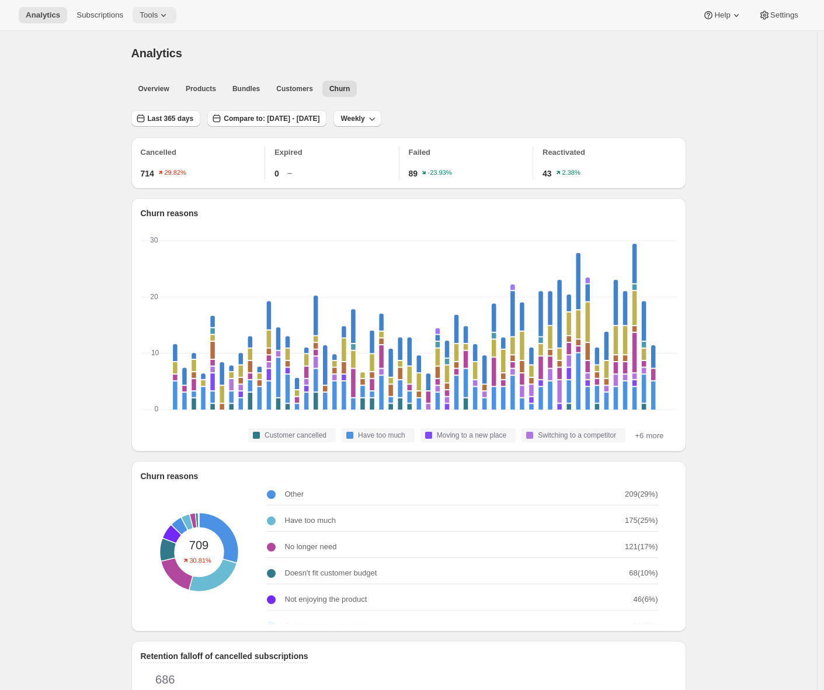
click at [168, 13] on icon at bounding box center [164, 15] width 12 height 12
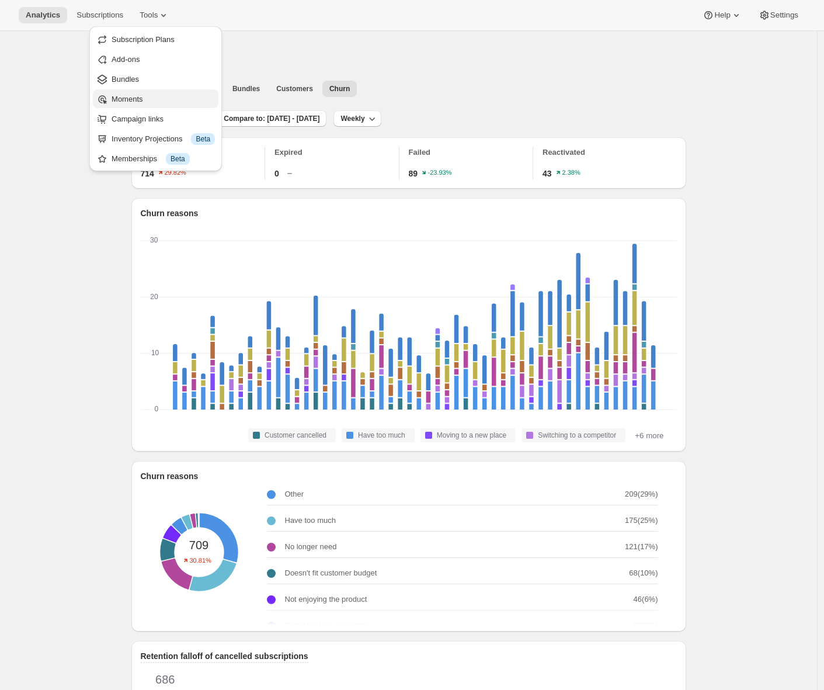
click at [149, 94] on span "Moments" at bounding box center [163, 99] width 103 height 12
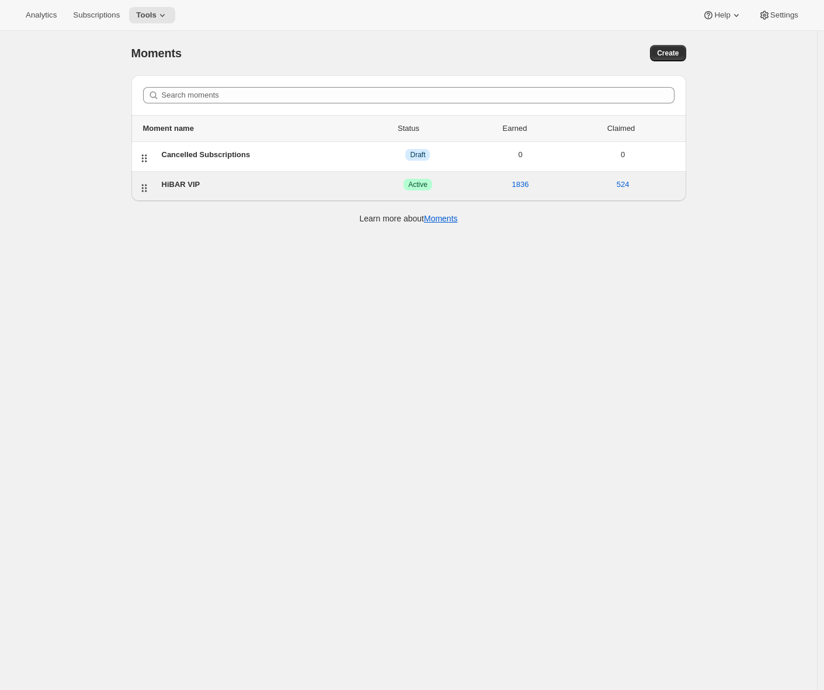
click at [188, 182] on div "HiBAR VIP" at bounding box center [264, 185] width 205 height 12
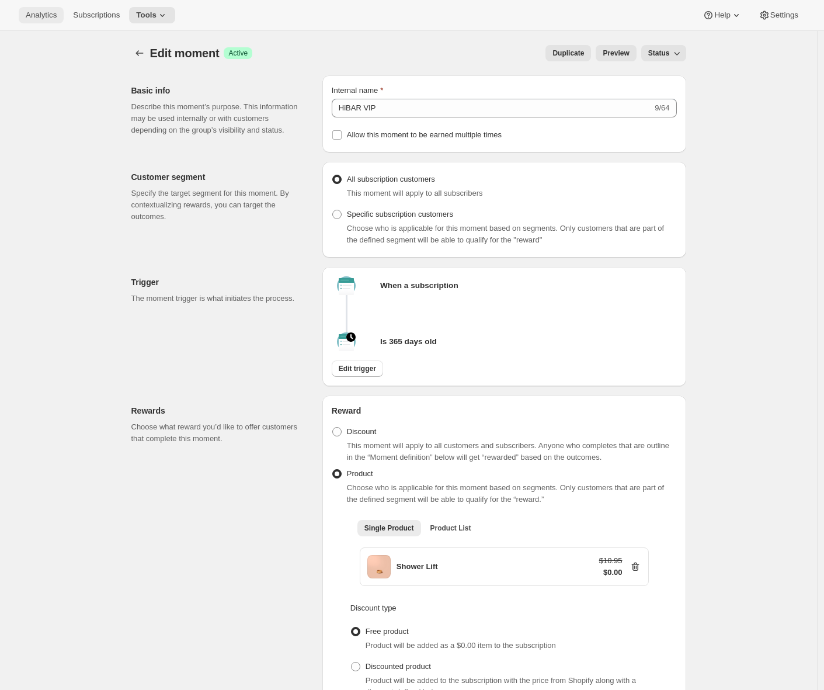
click at [36, 16] on span "Analytics" at bounding box center [41, 15] width 31 height 9
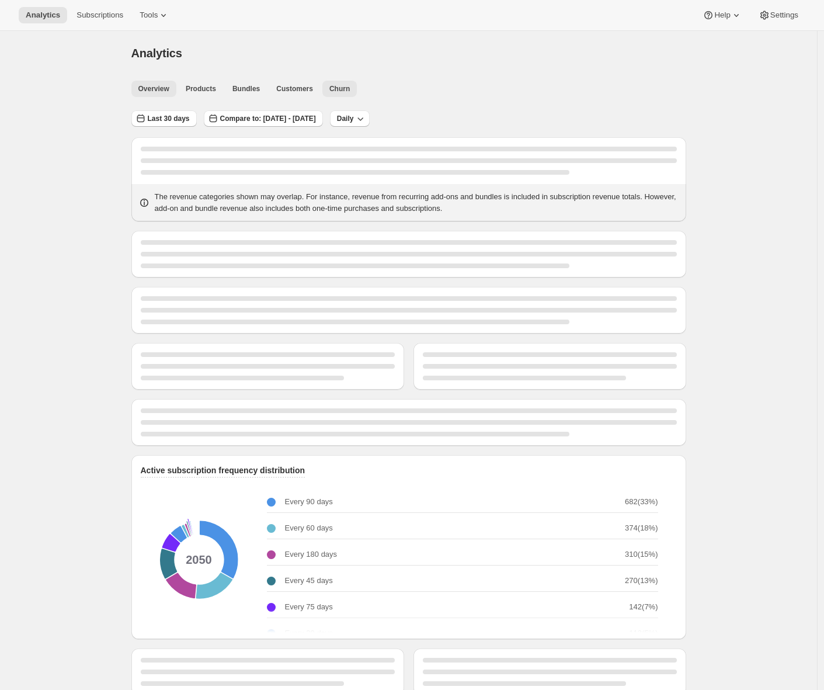
click at [349, 91] on span "Churn" at bounding box center [339, 88] width 20 height 9
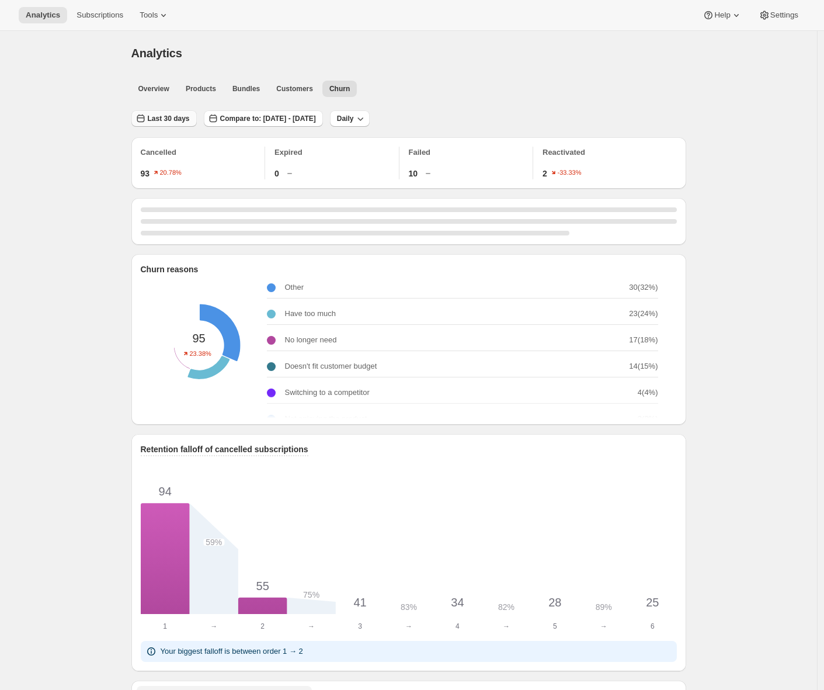
click at [157, 115] on span "Last 30 days" at bounding box center [169, 118] width 42 height 9
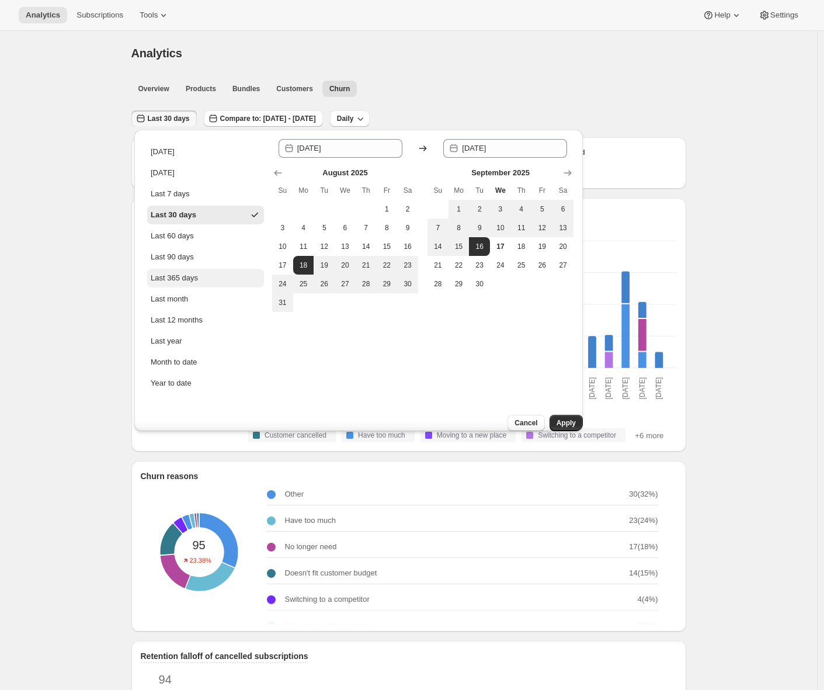
click at [190, 283] on div "Last 365 days" at bounding box center [174, 278] width 47 height 12
type input "[DATE]"
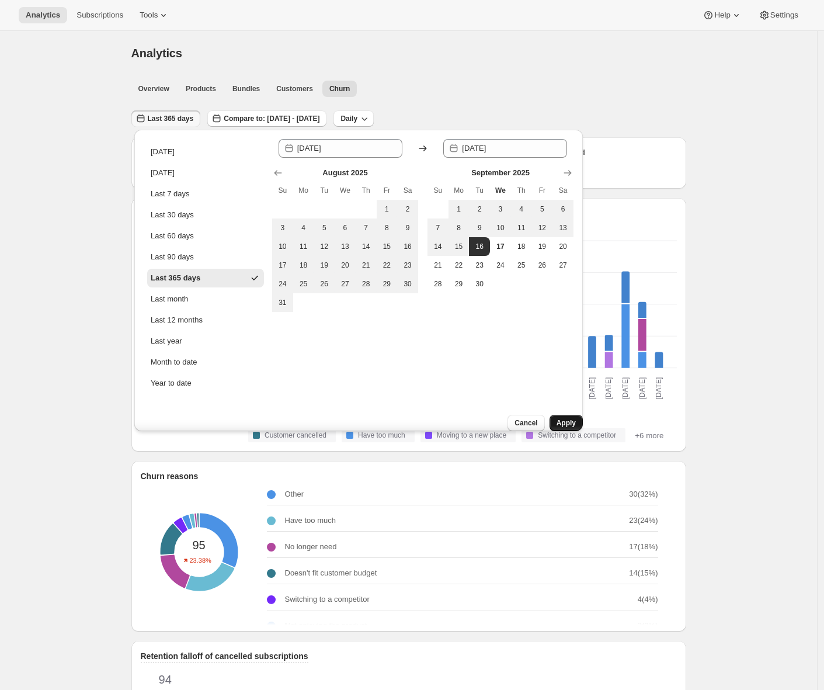
click at [567, 417] on button "Apply" at bounding box center [566, 423] width 33 height 16
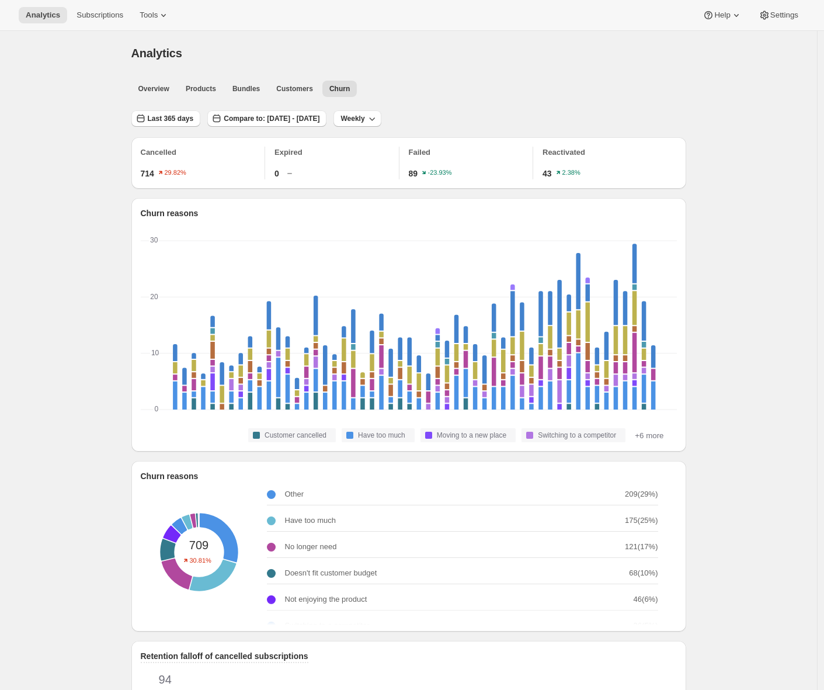
click at [307, 91] on span "Customers" at bounding box center [294, 88] width 37 height 9
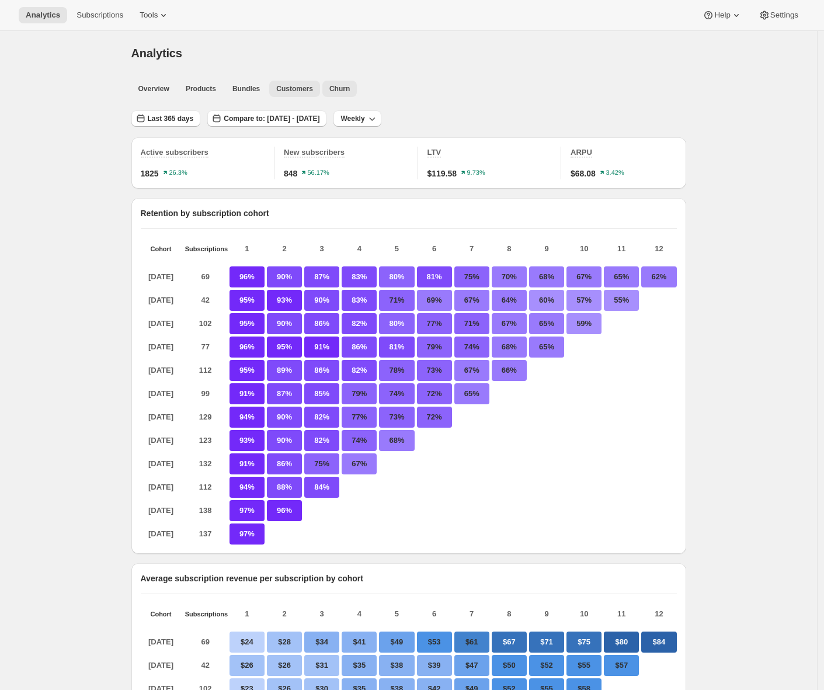
click at [342, 87] on span "Churn" at bounding box center [339, 88] width 20 height 9
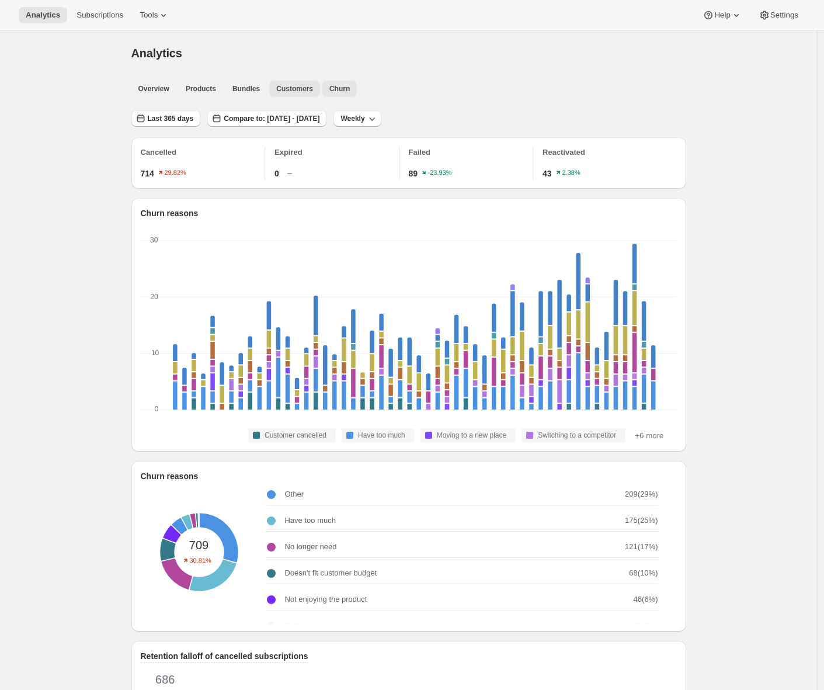
click at [300, 88] on span "Customers" at bounding box center [294, 88] width 37 height 9
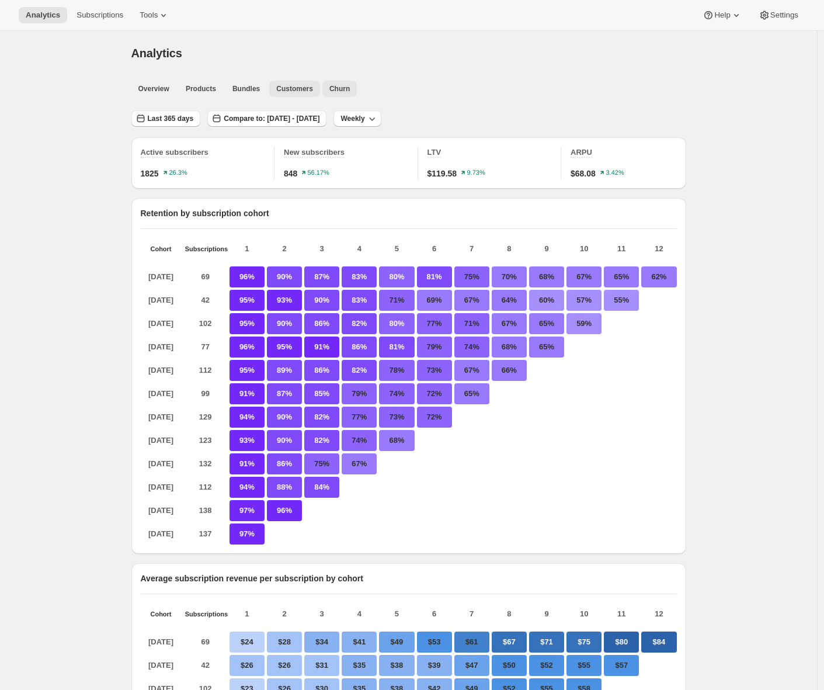
click at [342, 89] on span "Churn" at bounding box center [339, 88] width 20 height 9
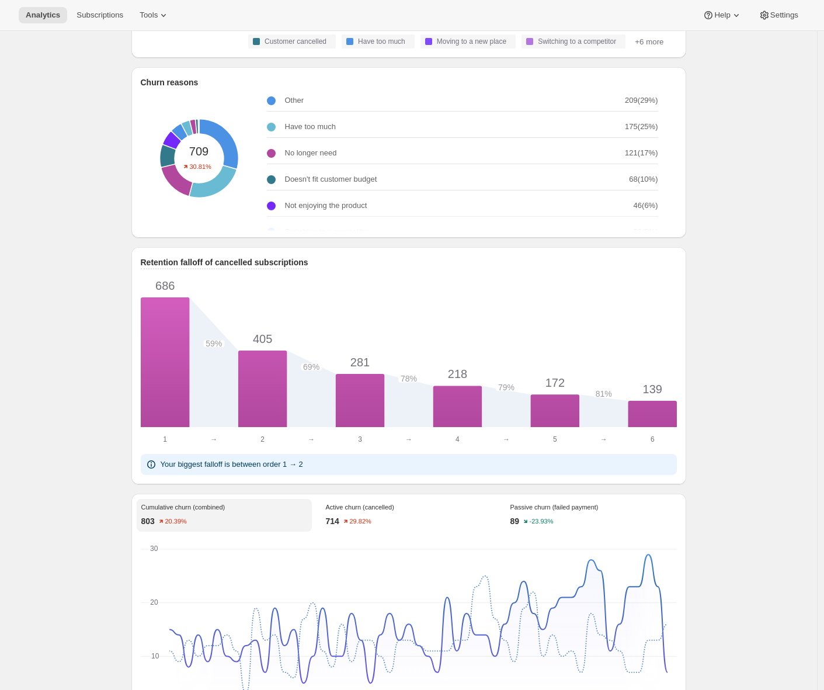
scroll to position [454, 0]
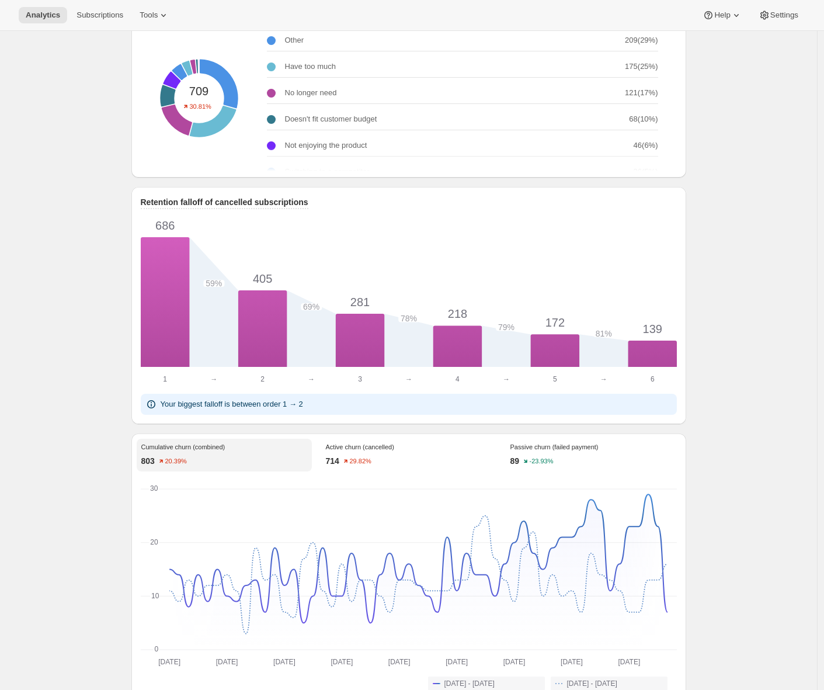
click at [412, 461] on div "Active churn (cancelled) 714 29.82%" at bounding box center [408, 455] width 175 height 33
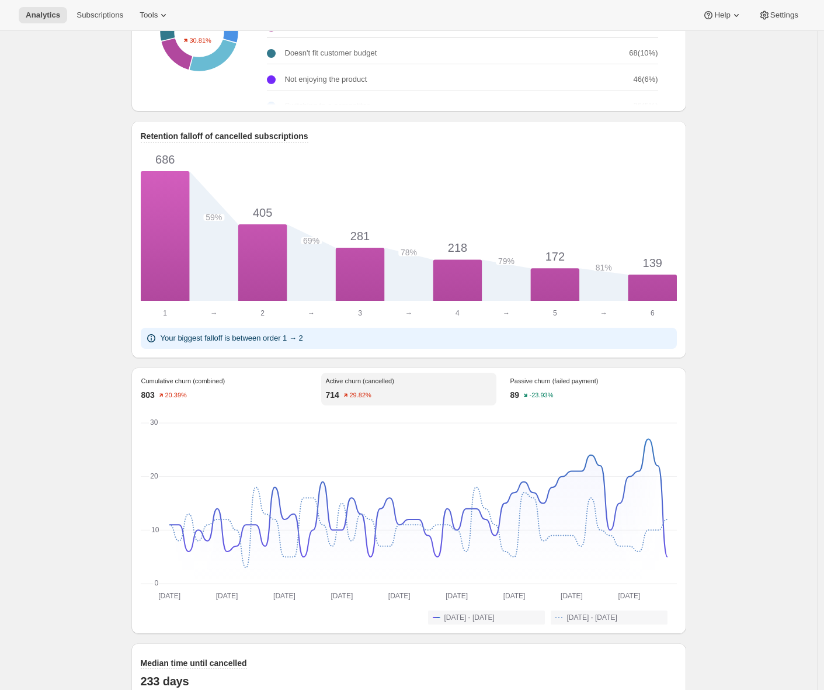
scroll to position [640, 0]
